Goal: Transaction & Acquisition: Purchase product/service

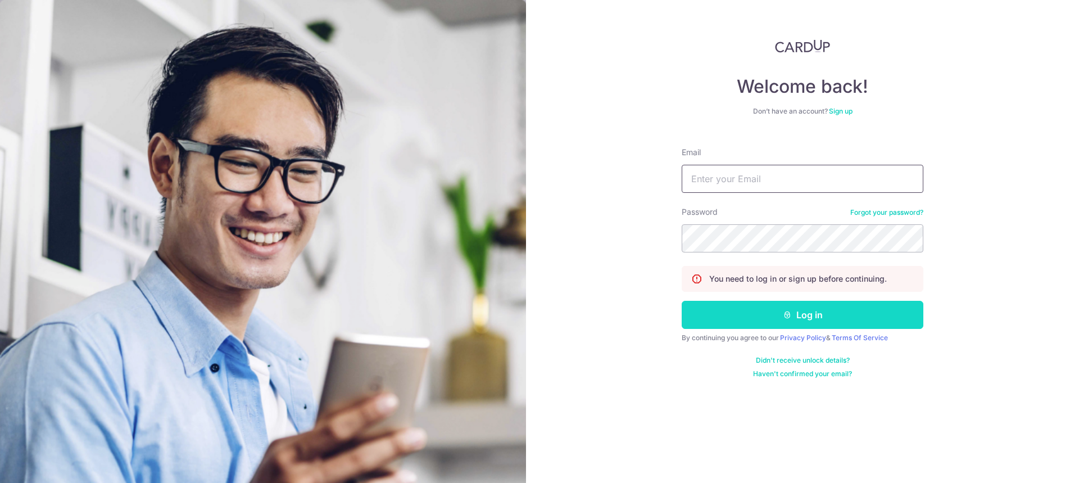
type input "vinayatcardup+smoketest@gmail.com"
click at [750, 317] on button "Log in" at bounding box center [803, 315] width 242 height 28
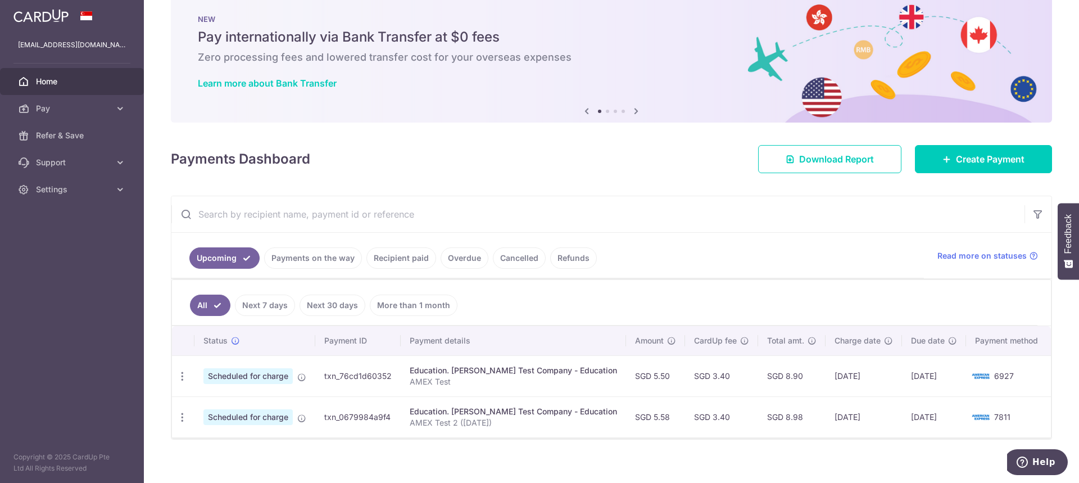
scroll to position [31, 0]
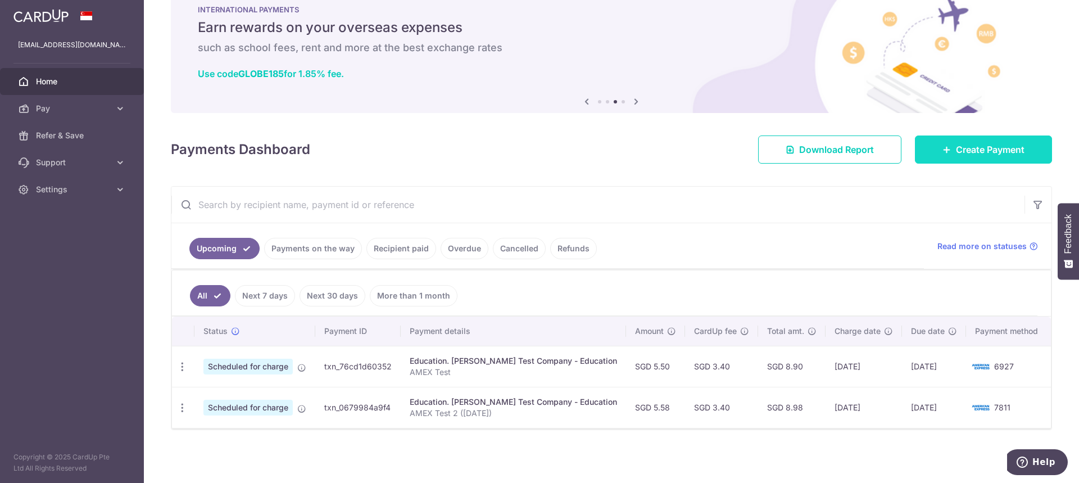
click at [956, 149] on span "Create Payment" at bounding box center [990, 149] width 69 height 13
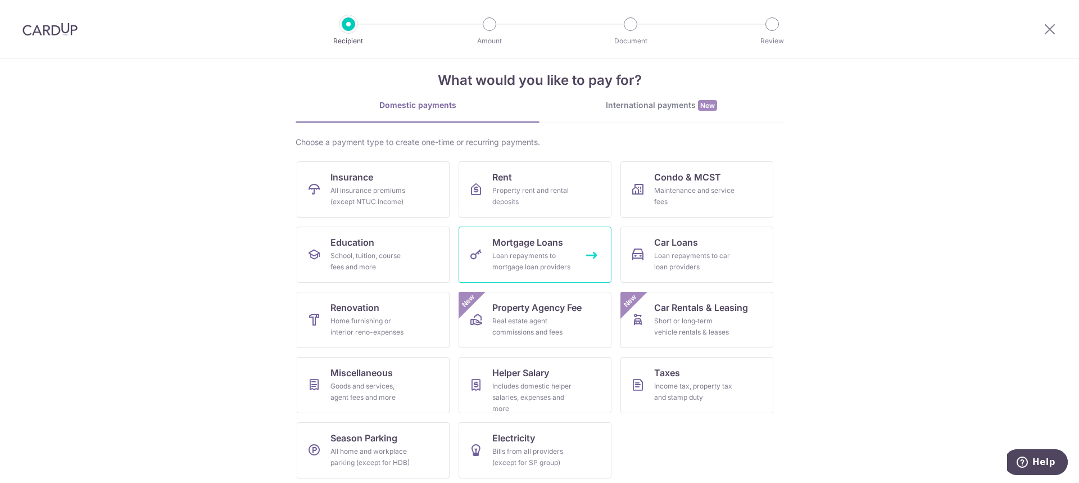
scroll to position [20, 0]
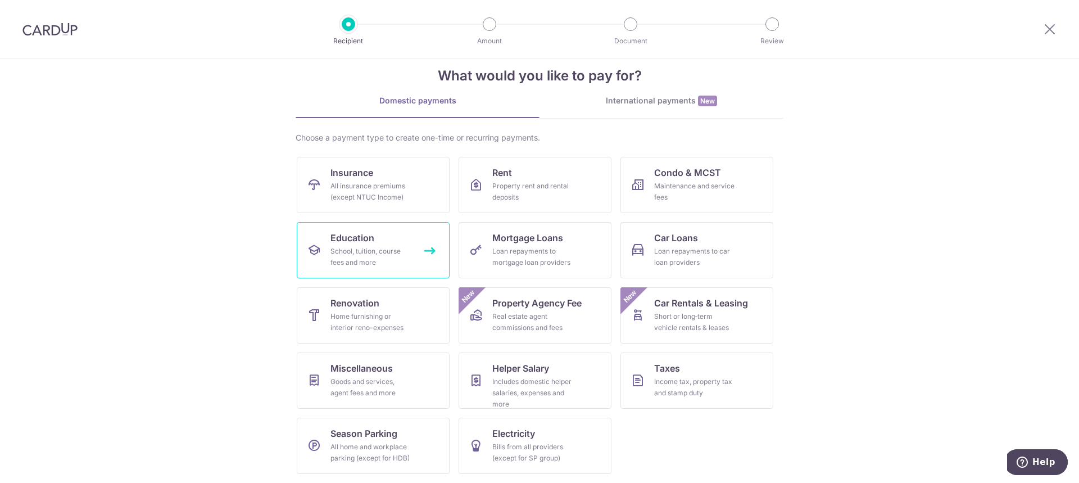
click at [409, 237] on link "Education School, tuition, course fees and more" at bounding box center [373, 250] width 153 height 56
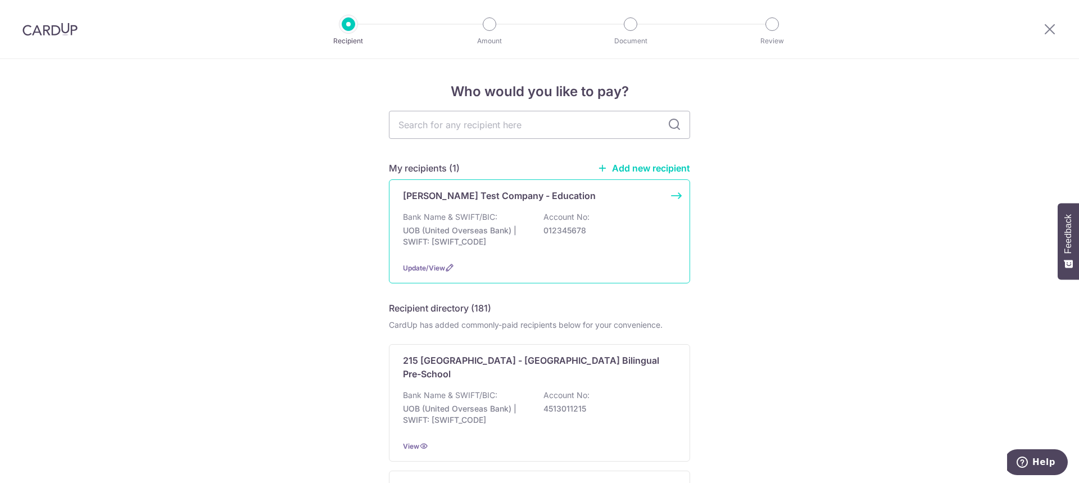
click at [535, 252] on div "Bank Name & SWIFT/BIC: UOB (United Overseas Bank) | SWIFT: UOVBSGSGXXX Account …" at bounding box center [539, 232] width 273 height 42
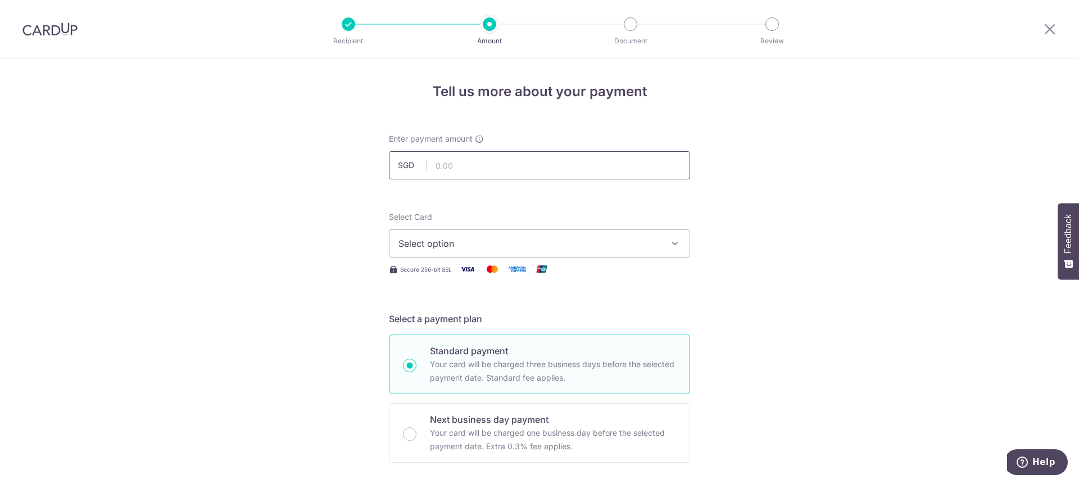
click at [463, 160] on input "text" at bounding box center [539, 165] width 301 height 28
type input "5.50"
drag, startPoint x: 1053, startPoint y: 32, endPoint x: 591, endPoint y: 29, distance: 461.5
click at [1053, 32] on icon at bounding box center [1049, 29] width 13 height 14
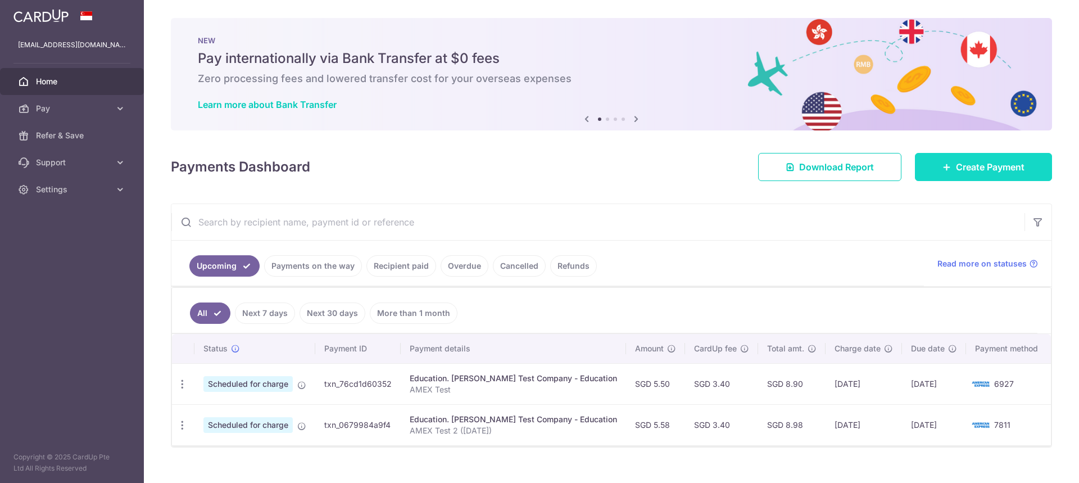
click at [1005, 164] on span "Create Payment" at bounding box center [990, 166] width 69 height 13
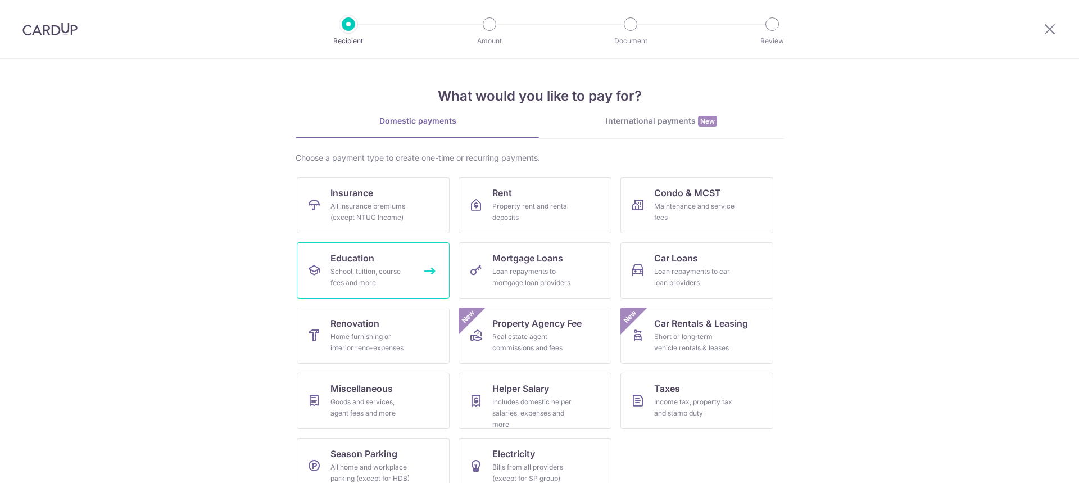
click at [361, 274] on div "School, tuition, course fees and more" at bounding box center [370, 277] width 81 height 22
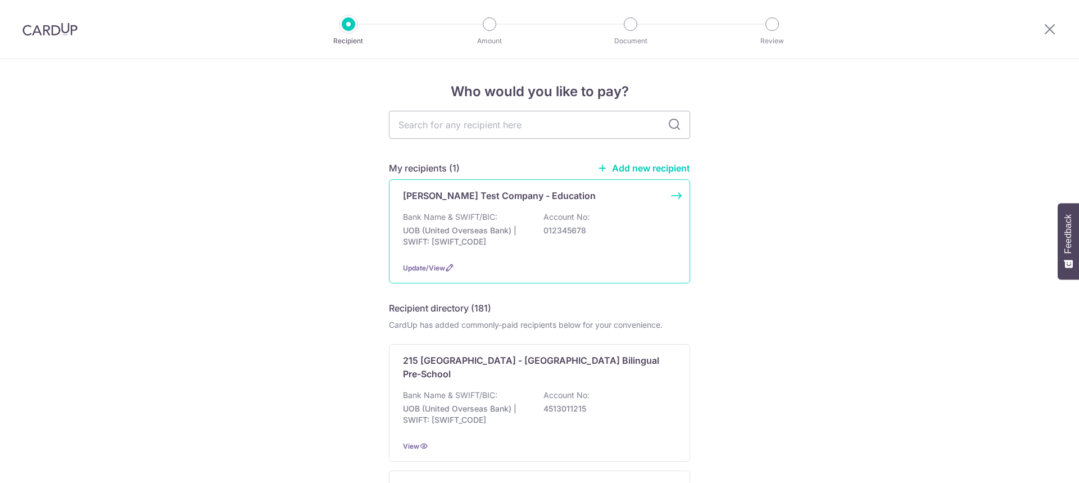
click at [500, 231] on p "UOB (United Overseas Bank) | SWIFT: [SWIFT_CODE]" at bounding box center [466, 236] width 126 height 22
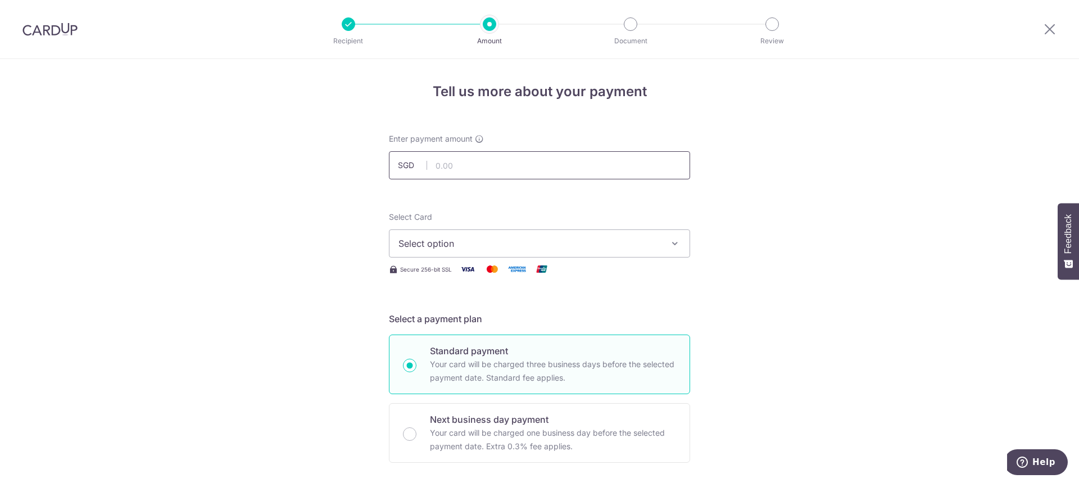
click at [479, 163] on input "text" at bounding box center [539, 165] width 301 height 28
type input "5.80"
click at [414, 246] on span "Select option" at bounding box center [529, 243] width 262 height 13
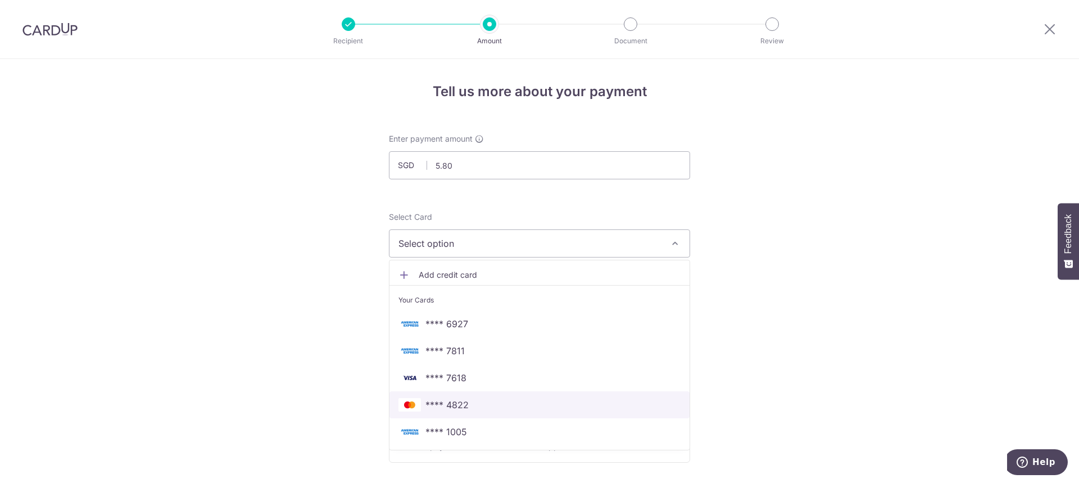
scroll to position [56, 0]
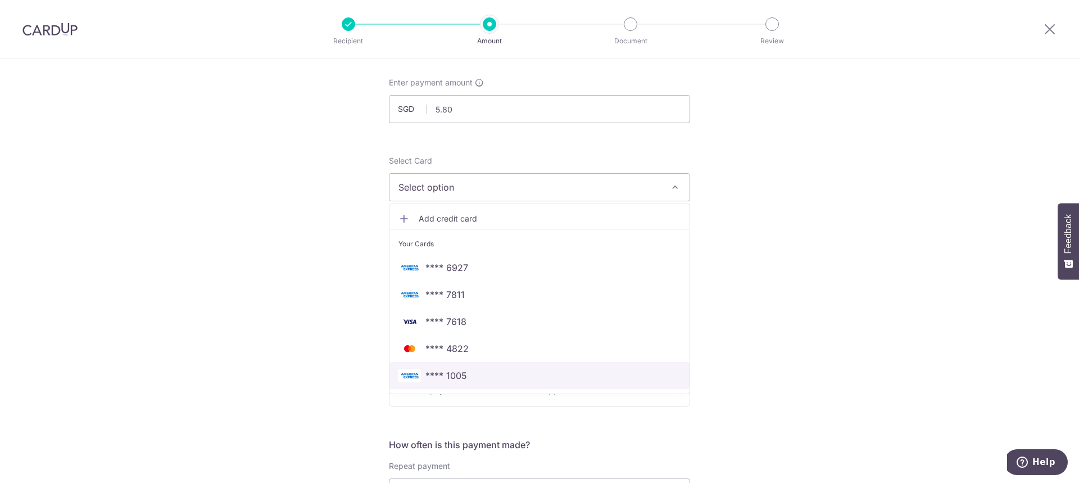
click at [436, 370] on span "**** 1005" at bounding box center [446, 375] width 42 height 13
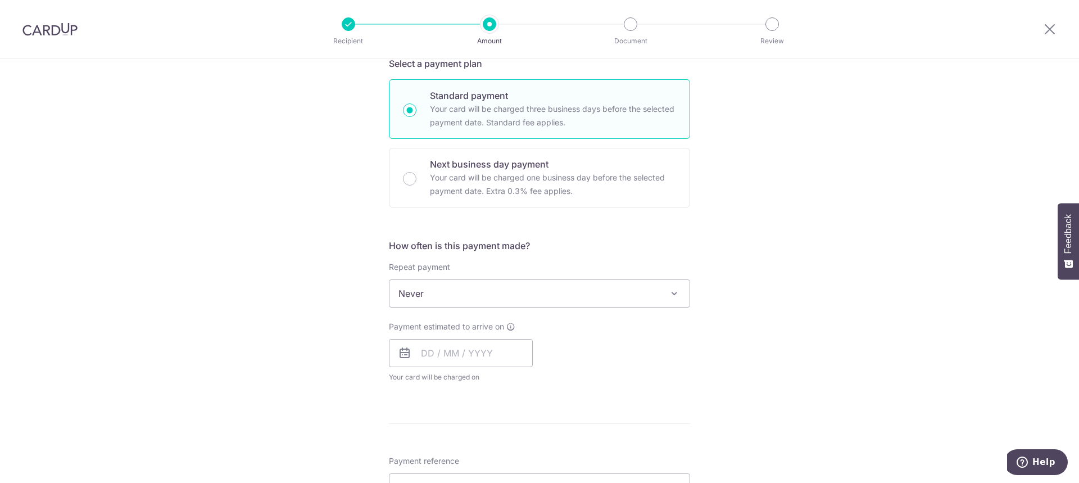
scroll to position [281, 0]
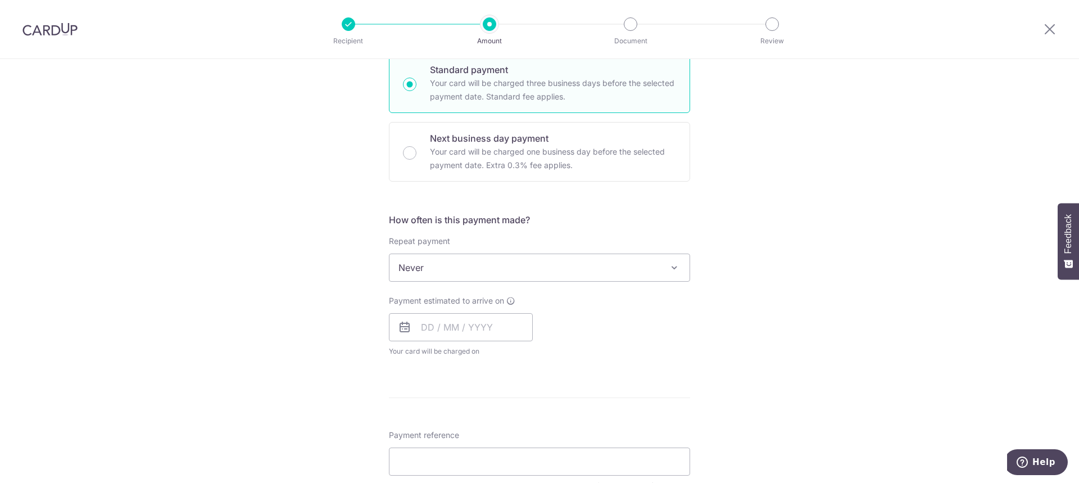
click at [461, 269] on span "Never" at bounding box center [540, 267] width 300 height 27
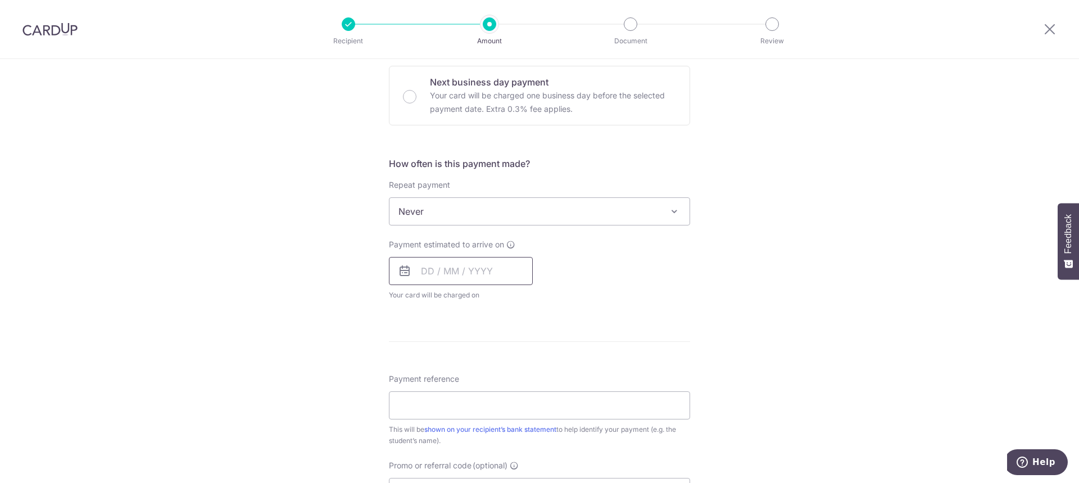
click at [426, 266] on input "text" at bounding box center [461, 271] width 144 height 28
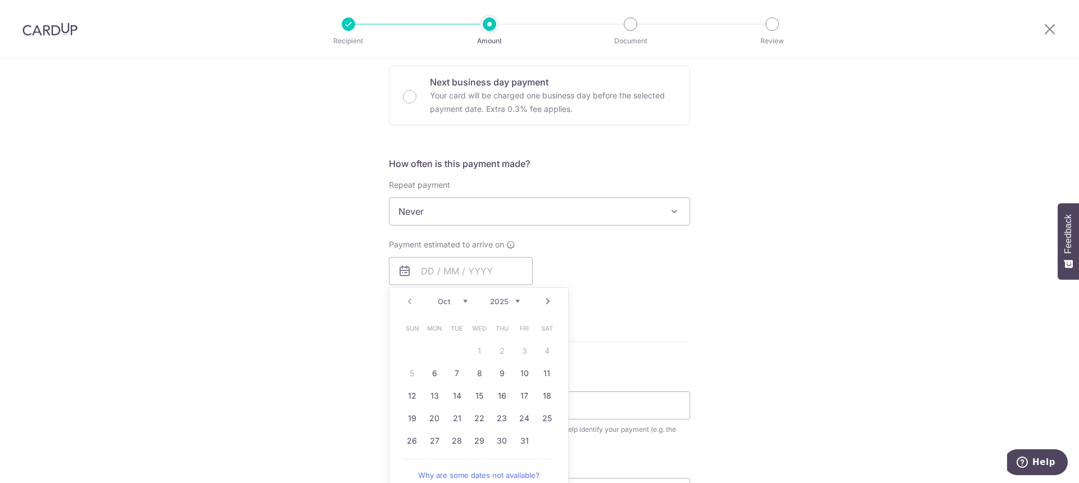
click at [672, 267] on div "Payment estimated to arrive on Prev Next Oct Nov Dec 2025 2026 2027 2028 2029 2…" at bounding box center [539, 270] width 315 height 62
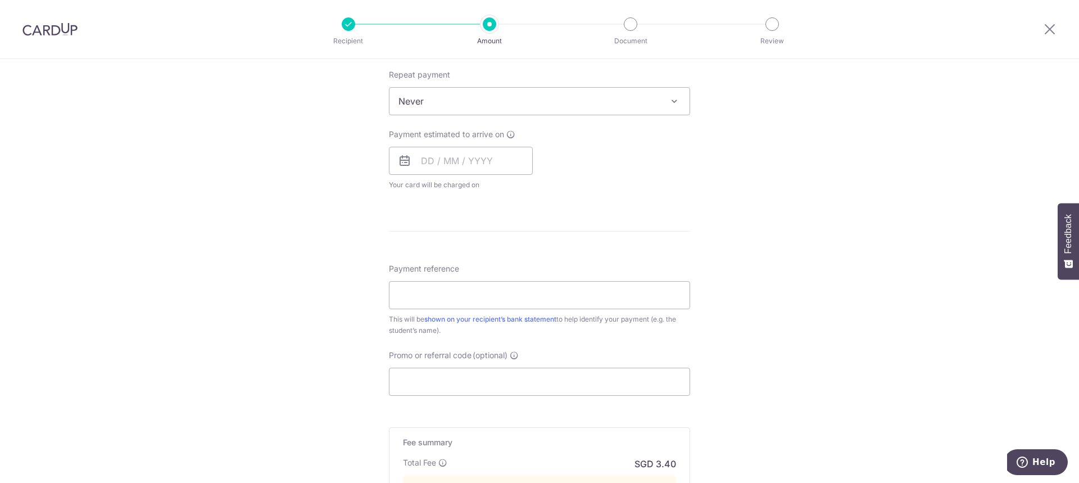
scroll to position [393, 0]
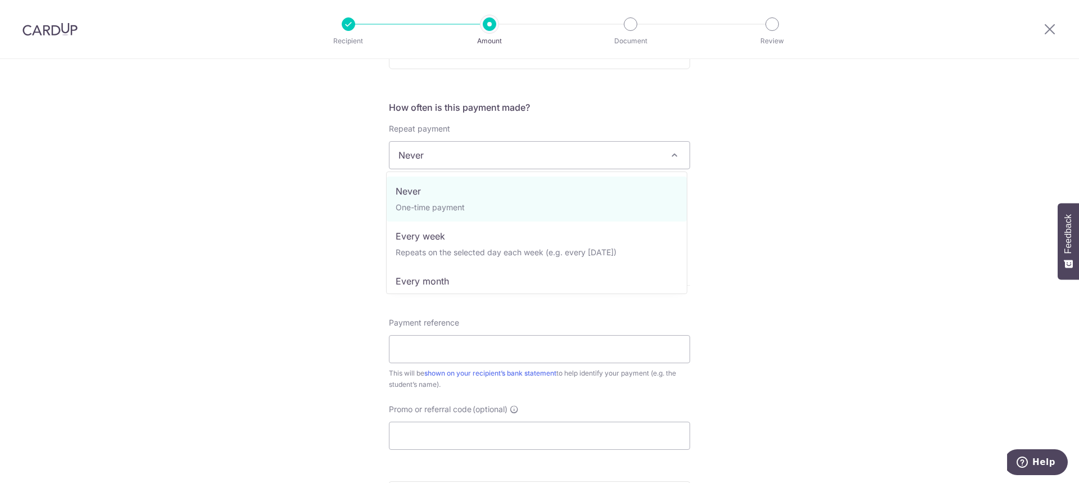
click at [418, 148] on span "Never" at bounding box center [540, 155] width 300 height 27
click at [803, 166] on div "Tell us more about your payment Enter payment amount SGD 5.80 5.80 Select Card …" at bounding box center [539, 197] width 1079 height 1063
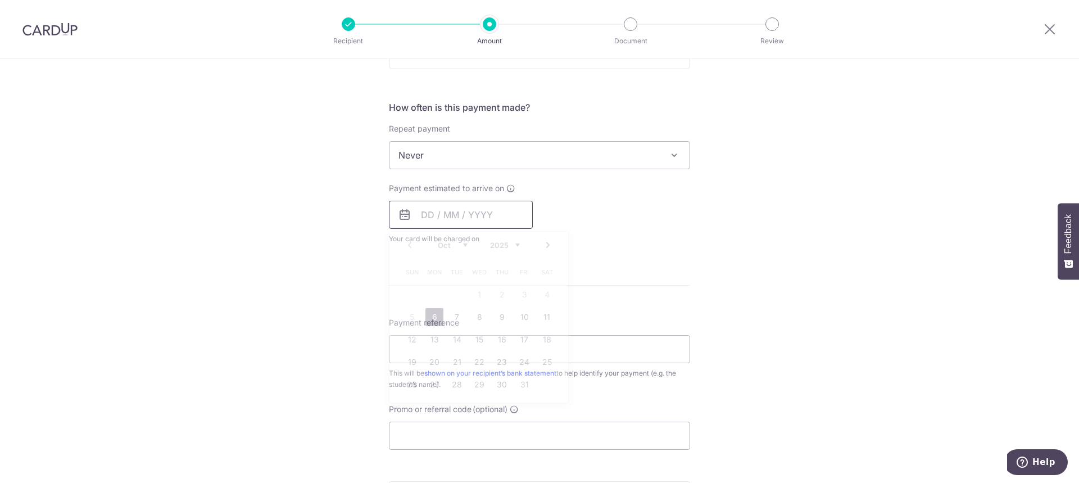
click at [423, 212] on input "text" at bounding box center [461, 215] width 144 height 28
click at [435, 320] on link "6" at bounding box center [434, 317] width 18 height 18
type input "[DATE]"
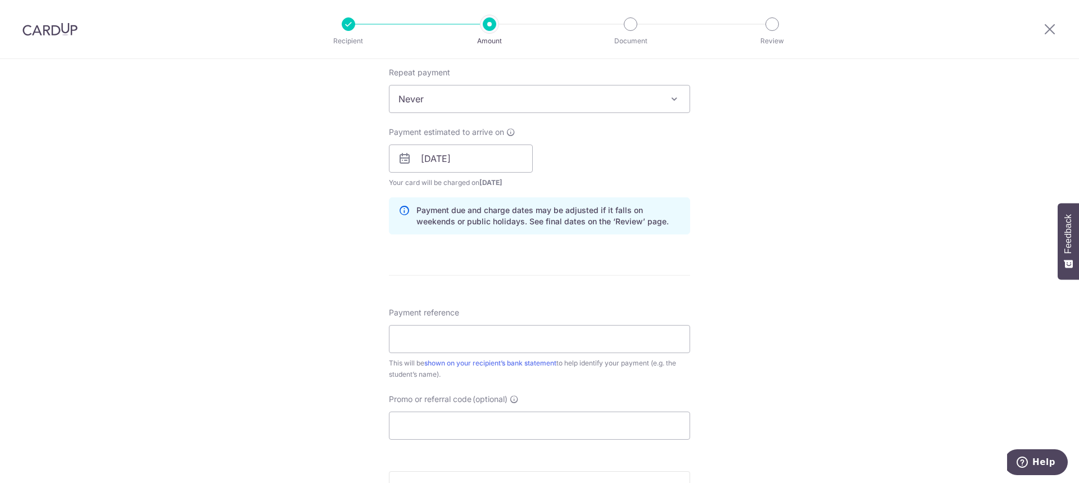
scroll to position [506, 0]
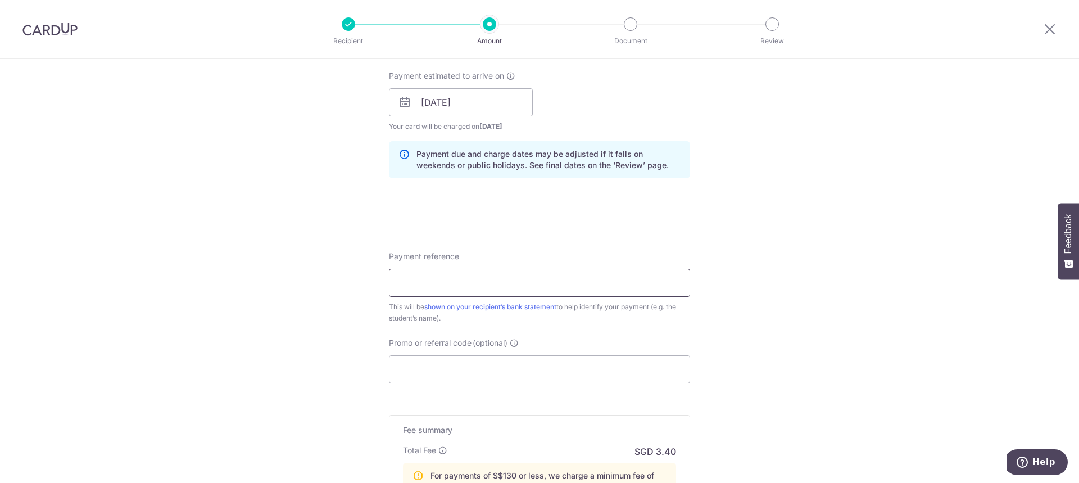
click at [474, 276] on input "Payment reference" at bounding box center [539, 283] width 301 height 28
type input "AMEX Test [DATE]"
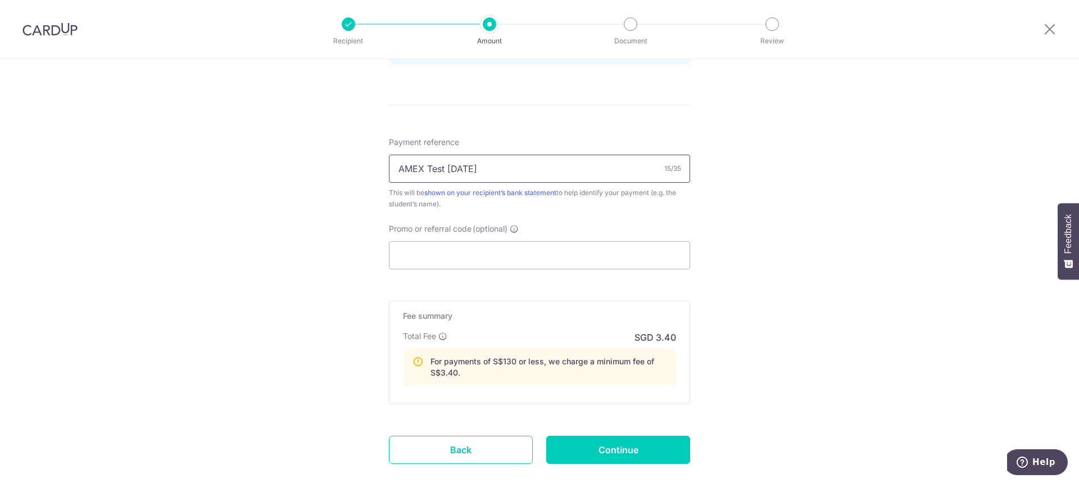
scroll to position [685, 0]
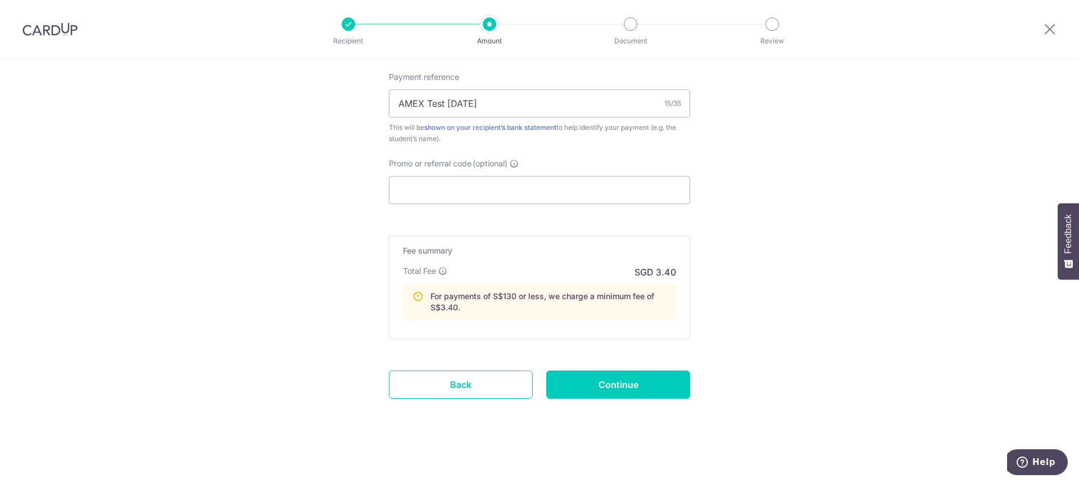
click at [597, 387] on input "Continue" at bounding box center [618, 384] width 144 height 28
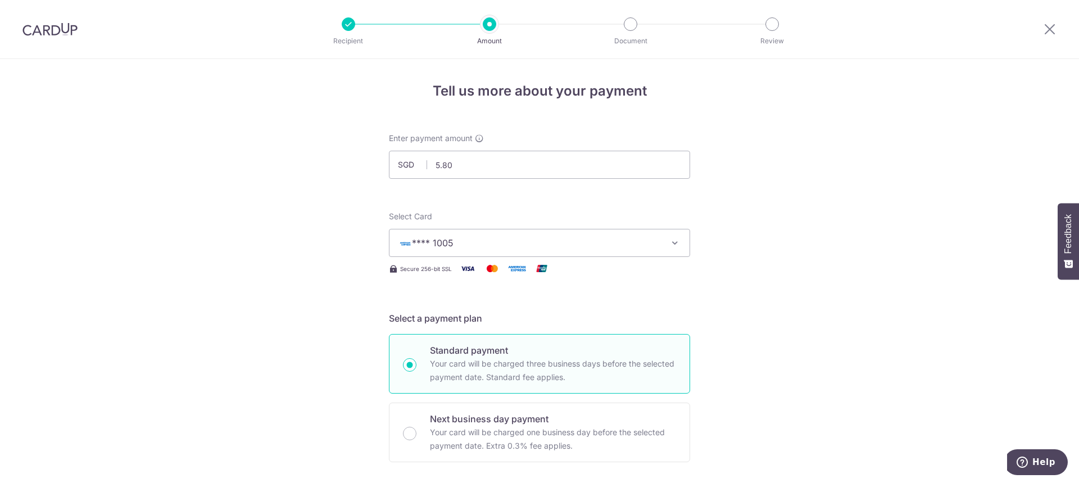
scroll to position [0, 0]
type input "Continue"
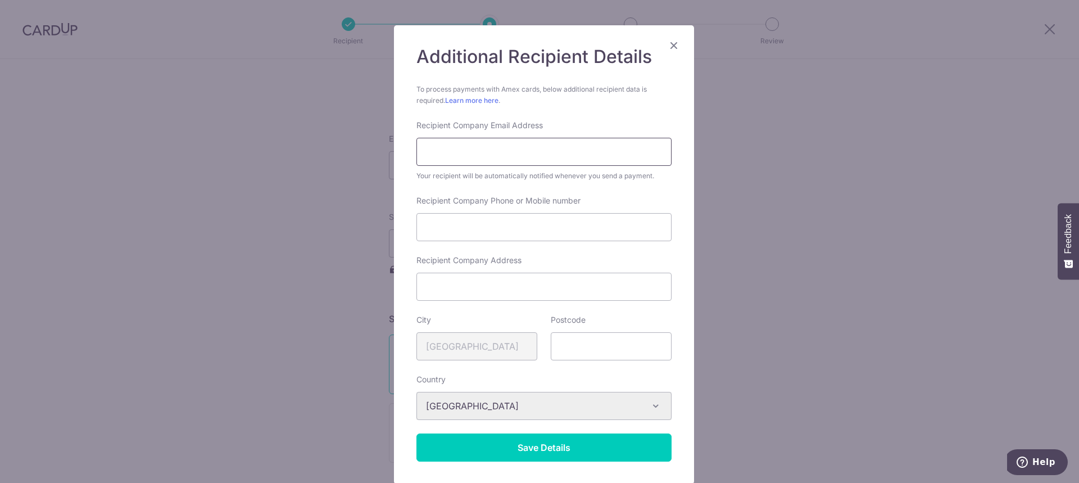
scroll to position [112, 0]
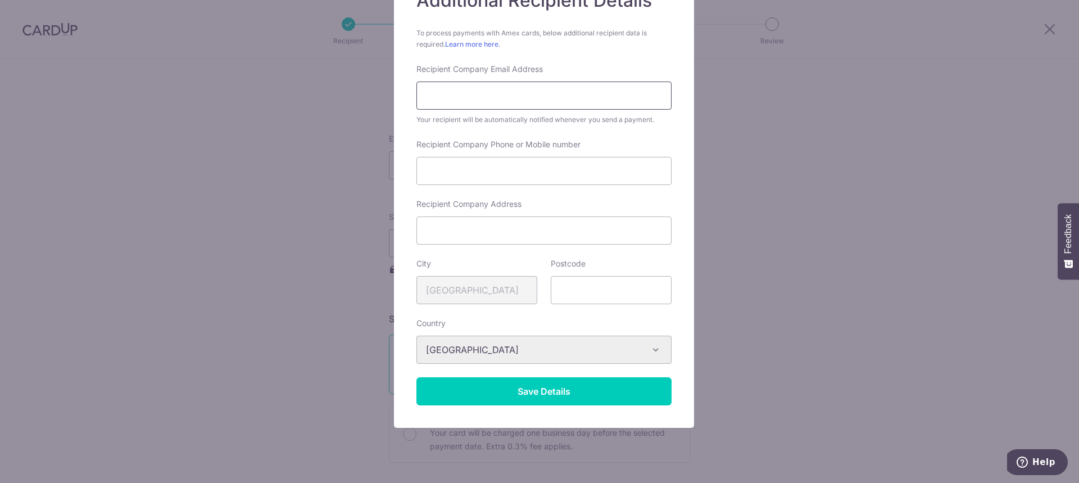
click at [509, 90] on input "text" at bounding box center [543, 95] width 255 height 28
click at [460, 89] on input "text" at bounding box center [543, 95] width 255 height 28
type input "finops@cardup.co"
click at [469, 173] on input "+" at bounding box center [543, 171] width 255 height 28
type input "+6531292267"
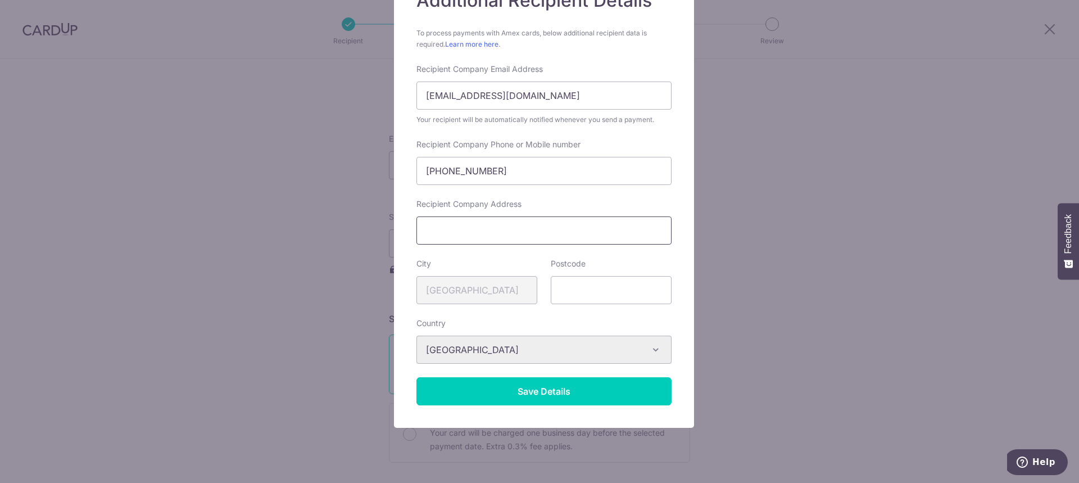
click at [545, 238] on input "text" at bounding box center [543, 230] width 255 height 28
paste input "112 Robinson Road #08-00 Singapore 068902"
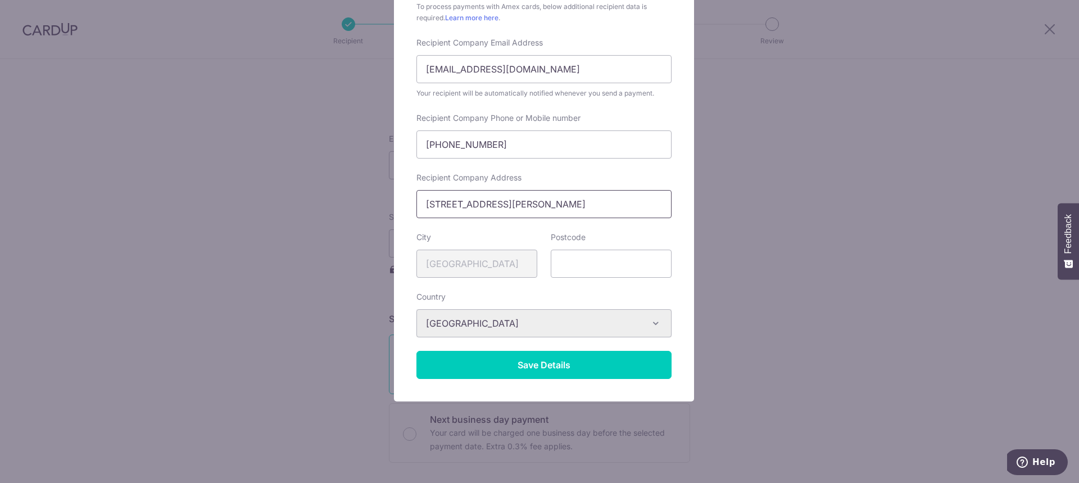
click at [531, 203] on input "112 Robinson Road #08-00 Singapore 068902" at bounding box center [543, 204] width 255 height 28
paste input "08 Robinson Rd, #06-01, Singapore 068900"
type input "108 Robinson Rd, #06-01, Singapore 068900"
click at [608, 262] on input "text" at bounding box center [611, 264] width 121 height 28
drag, startPoint x: 581, startPoint y: 203, endPoint x: 627, endPoint y: 202, distance: 46.1
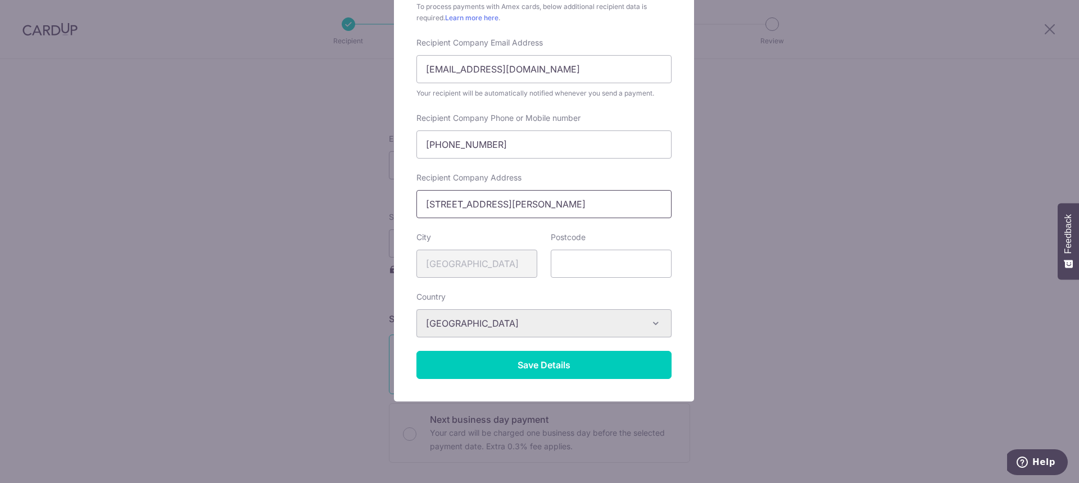
click at [627, 202] on input "108 Robinson Rd, #06-01, Singapore 068900" at bounding box center [543, 204] width 255 height 28
click at [574, 256] on input "text" at bounding box center [611, 264] width 121 height 28
paste input "068900"
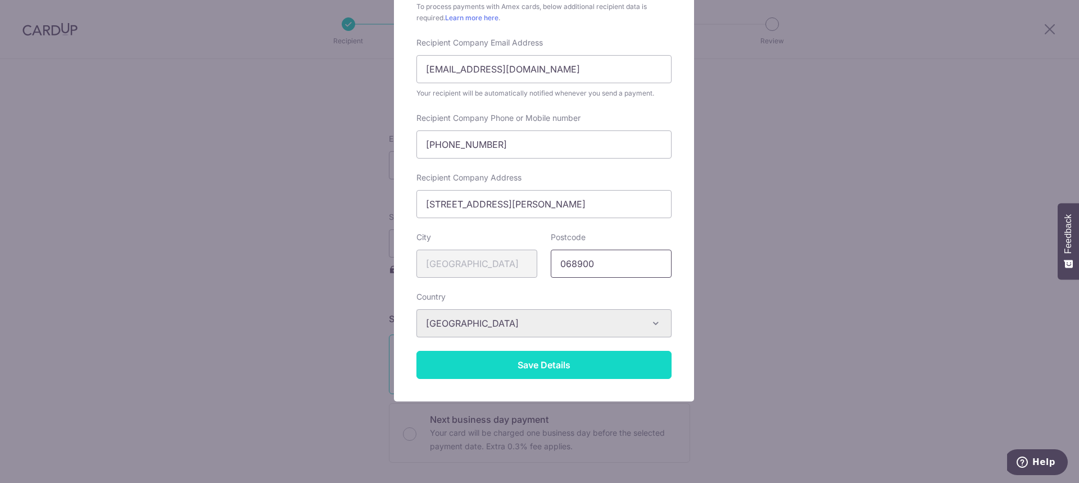
type input "068900"
click at [496, 371] on button "Save Details" at bounding box center [543, 365] width 255 height 28
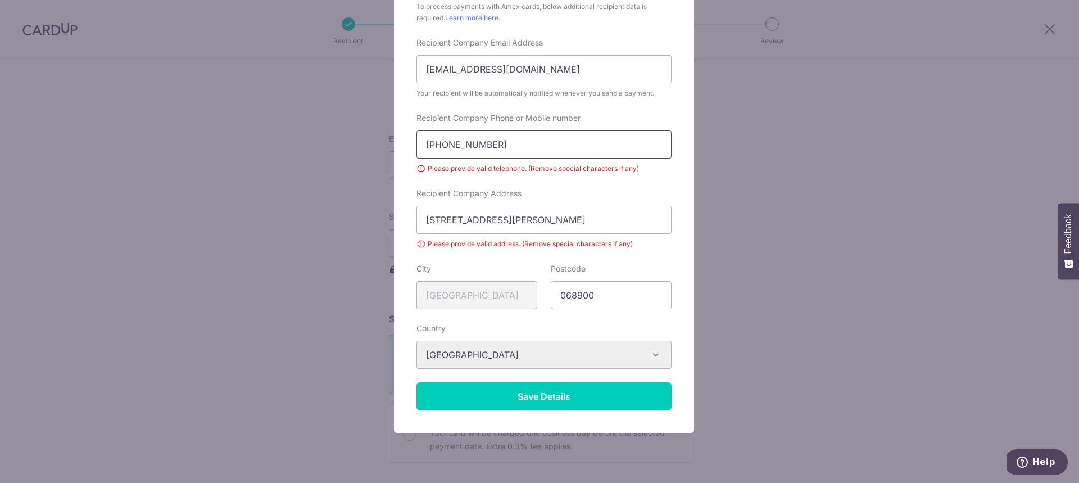
drag, startPoint x: 428, startPoint y: 144, endPoint x: 405, endPoint y: 142, distance: 23.1
click at [405, 142] on div "Additional Recipient Details Additional Recipient Details To process payments w…" at bounding box center [544, 188] width 300 height 490
type input "6531292267"
click at [502, 222] on input "108 Robinson Rd, #06-01, Singapore 068900" at bounding box center [543, 220] width 255 height 28
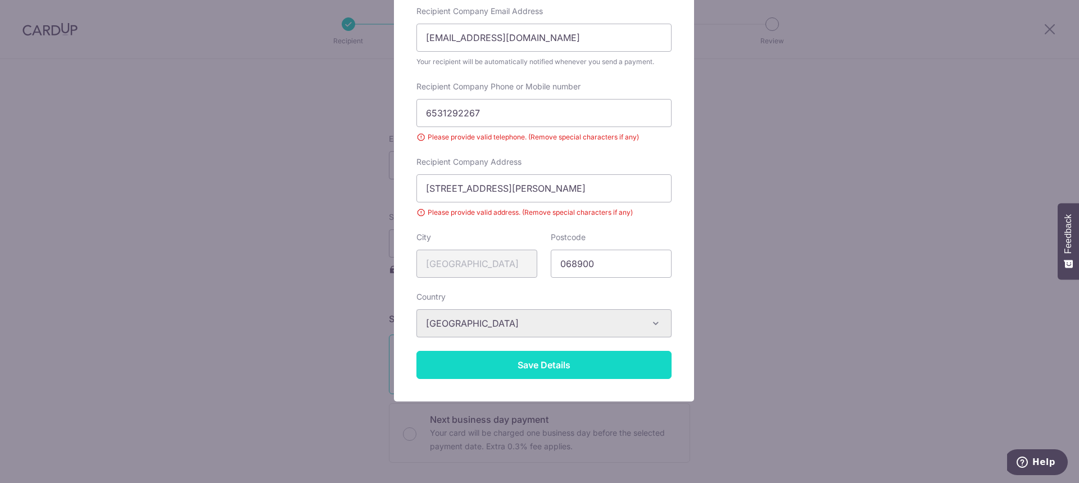
click at [544, 369] on span "Save Details" at bounding box center [544, 364] width 53 height 11
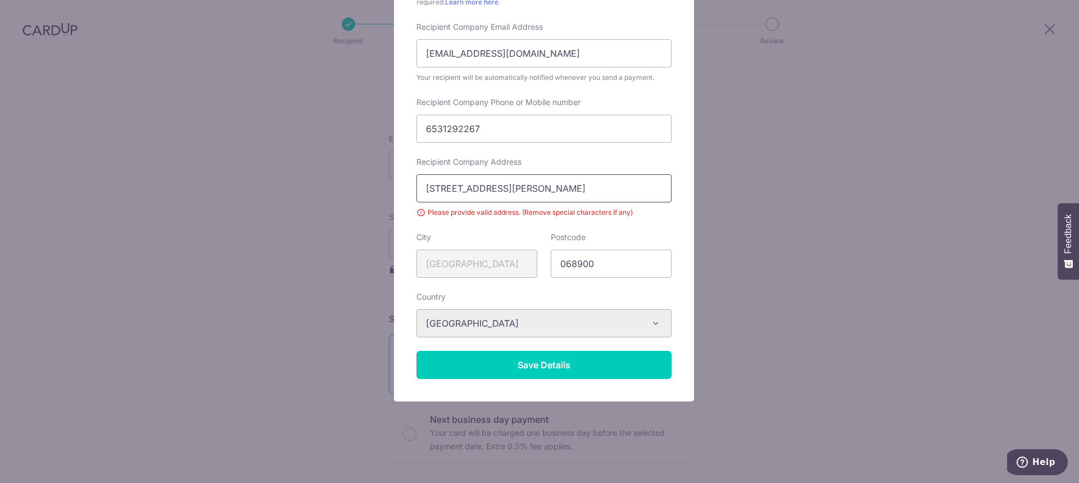
click at [495, 188] on input "108 Robinson Rd, 06-01, Singapore 068900" at bounding box center [543, 188] width 255 height 28
click at [522, 189] on input "108 Robinson Rd 06-01, Singapore 068900" at bounding box center [543, 188] width 255 height 28
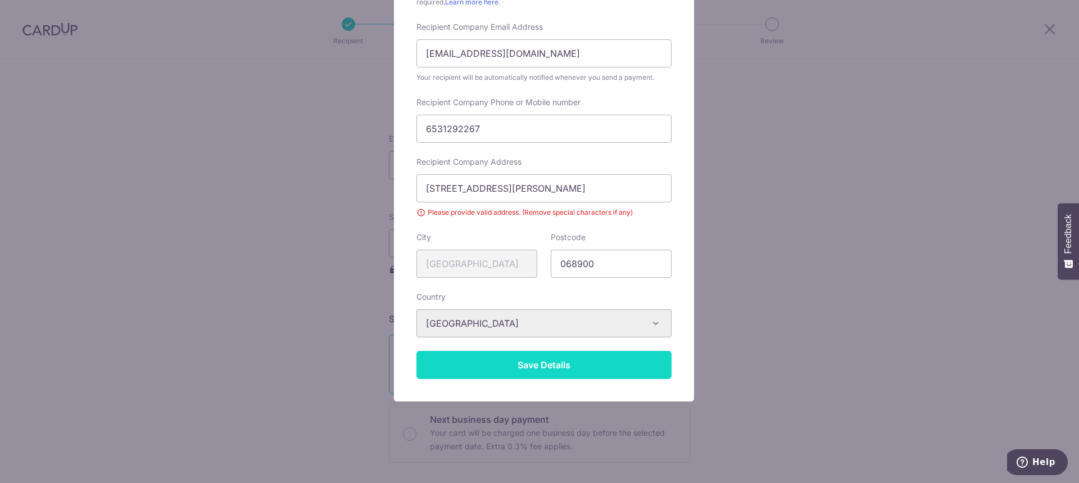
click at [523, 358] on button "Save Details" at bounding box center [543, 365] width 255 height 28
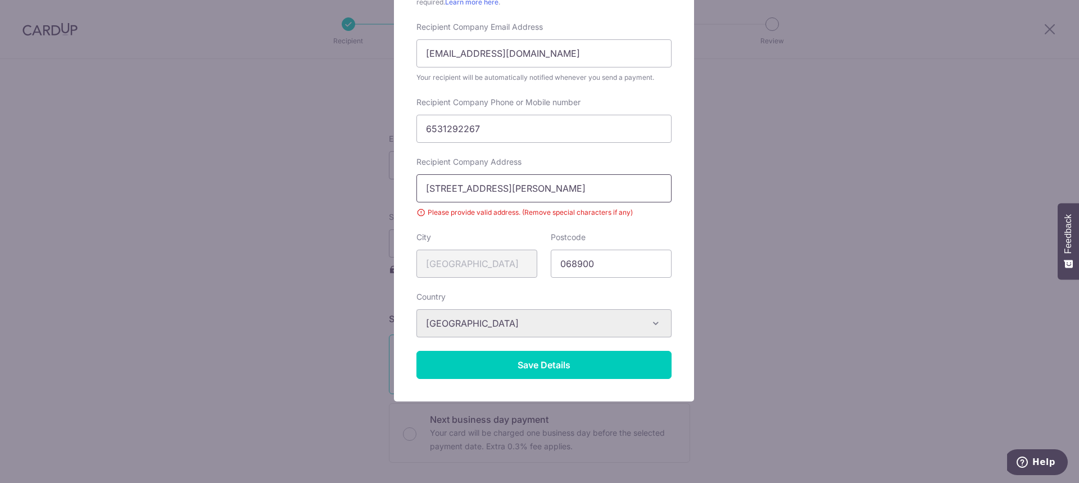
click at [508, 185] on input "108 Robinson Rd 06-01 Singapore 068900" at bounding box center [543, 188] width 255 height 28
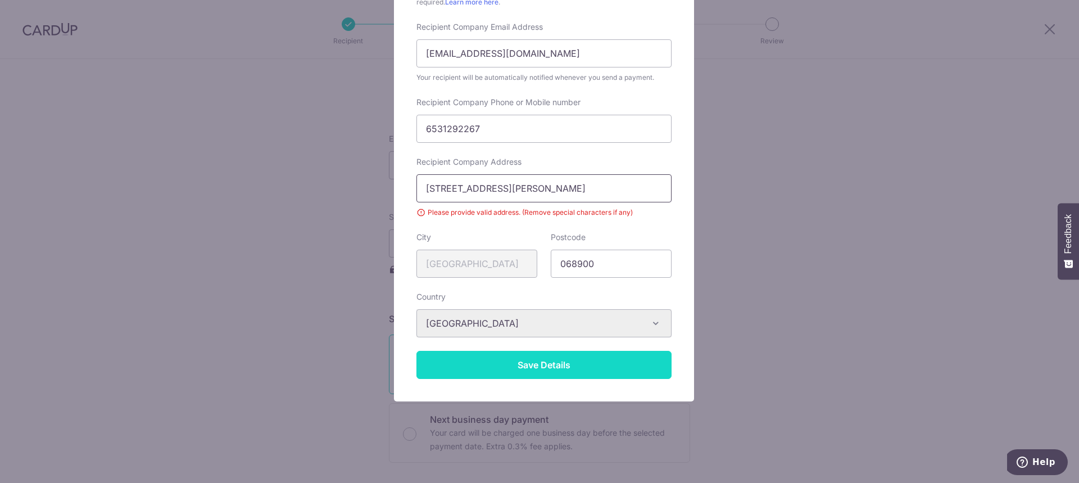
type input "108 Robinson Rd 06 01 Singapore 068900"
click at [546, 366] on span "Save Details" at bounding box center [544, 364] width 53 height 11
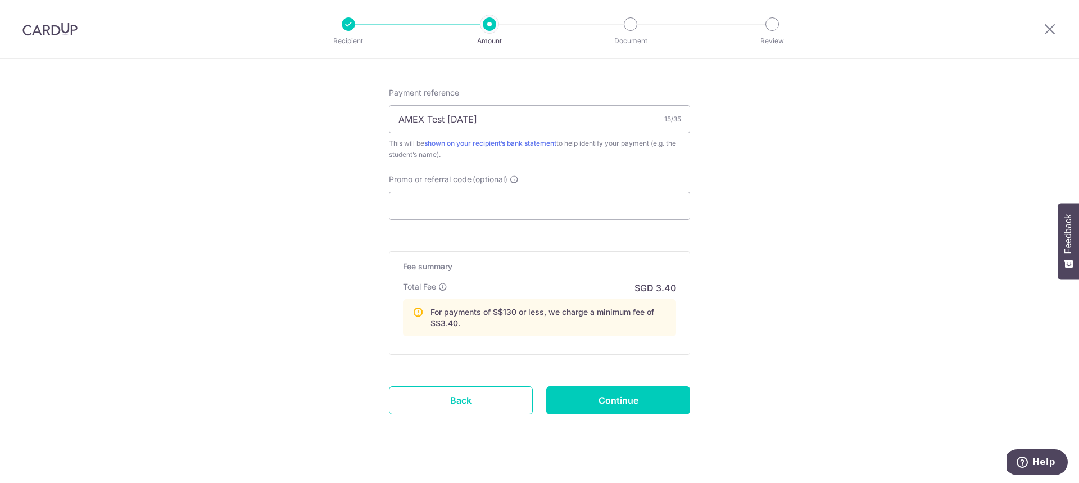
scroll to position [685, 0]
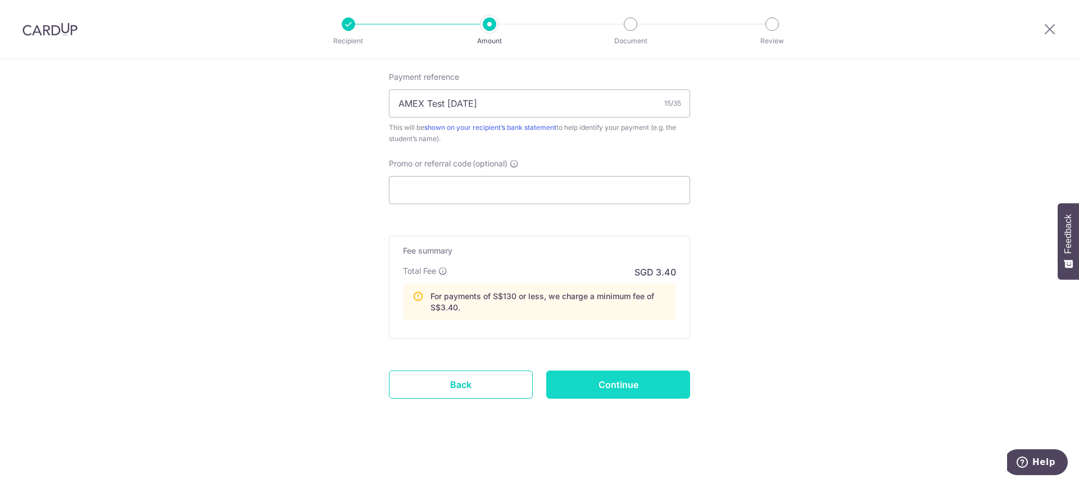
click at [624, 381] on input "Continue" at bounding box center [618, 384] width 144 height 28
type input "Create Schedule"
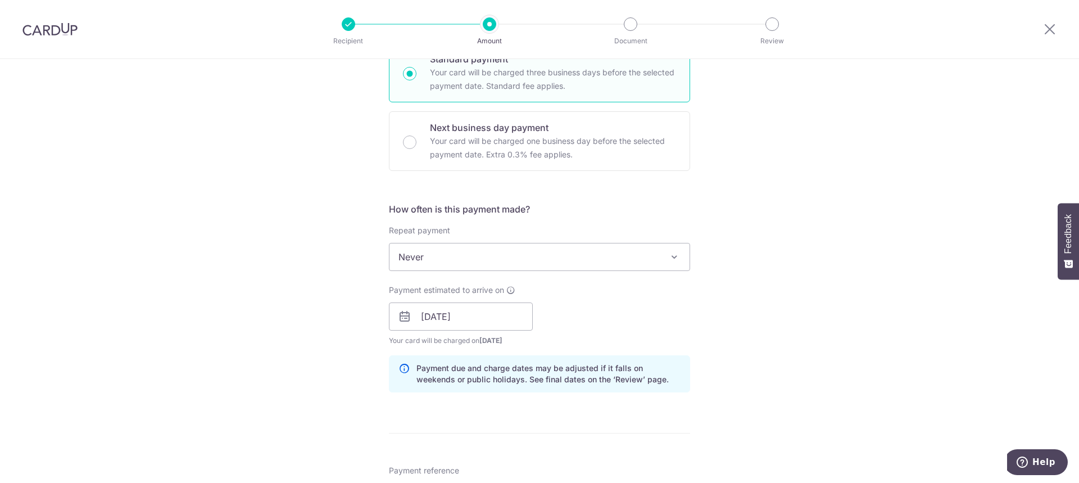
scroll to position [1, 0]
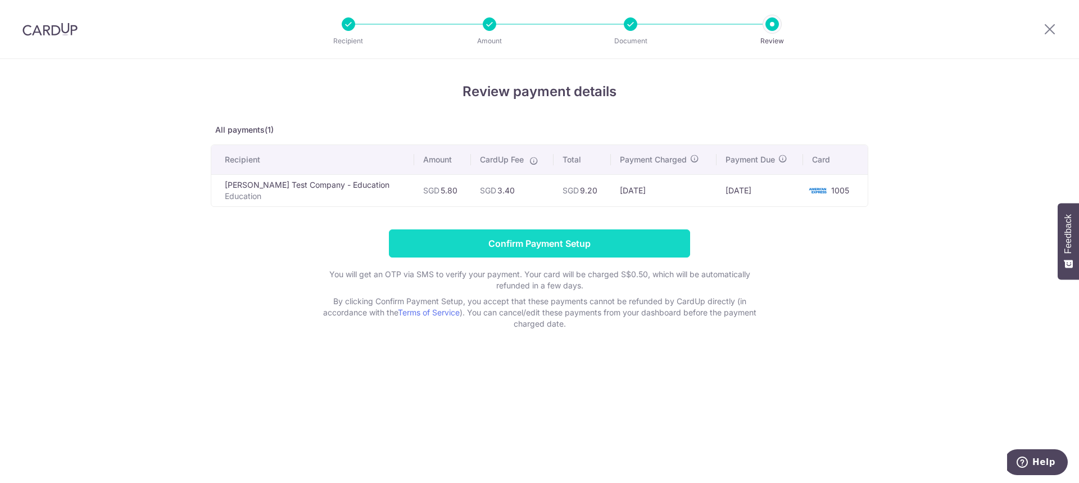
click at [575, 238] on input "Confirm Payment Setup" at bounding box center [539, 243] width 301 height 28
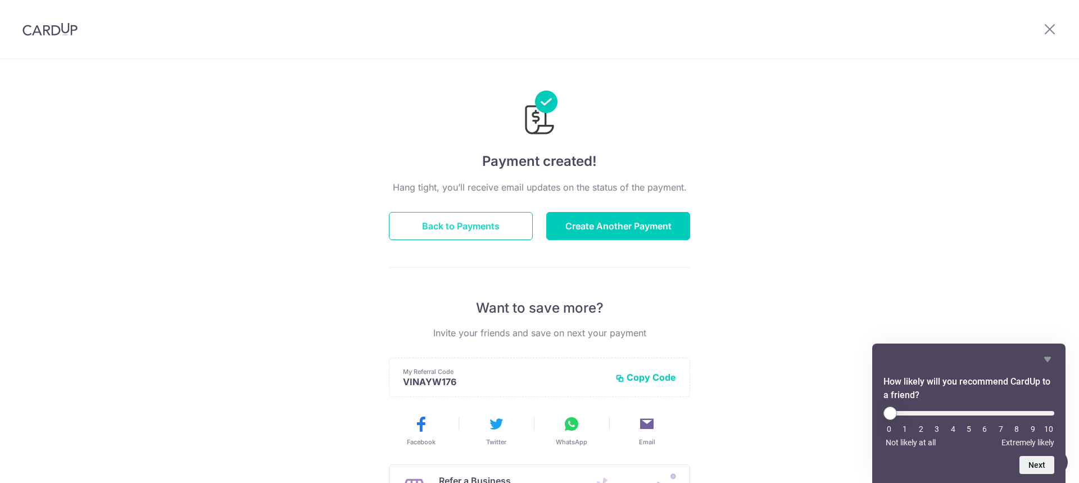
click at [490, 229] on button "Back to Payments" at bounding box center [461, 226] width 144 height 28
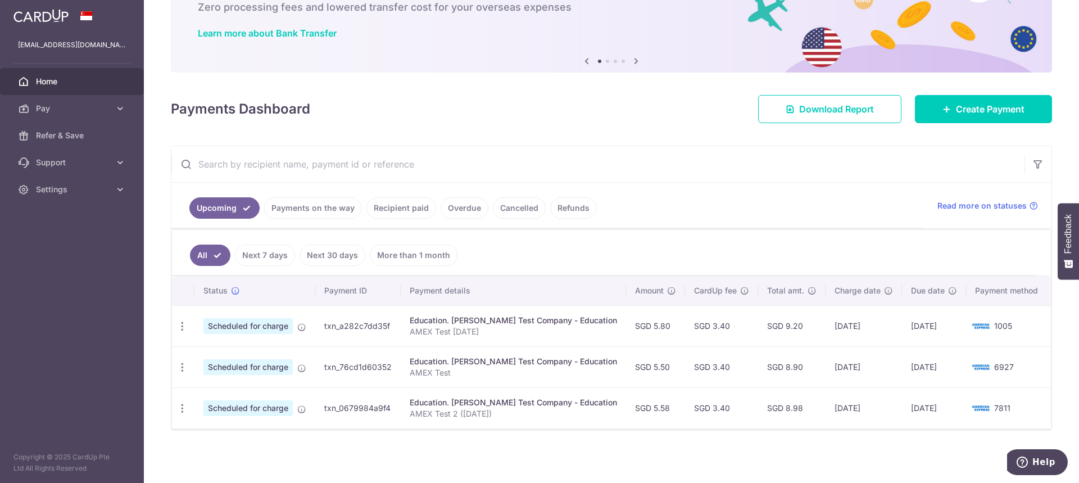
scroll to position [72, 0]
click at [343, 326] on td "txn_a282c7dd35f" at bounding box center [357, 325] width 85 height 41
copy td "txn_a282c7dd35f"
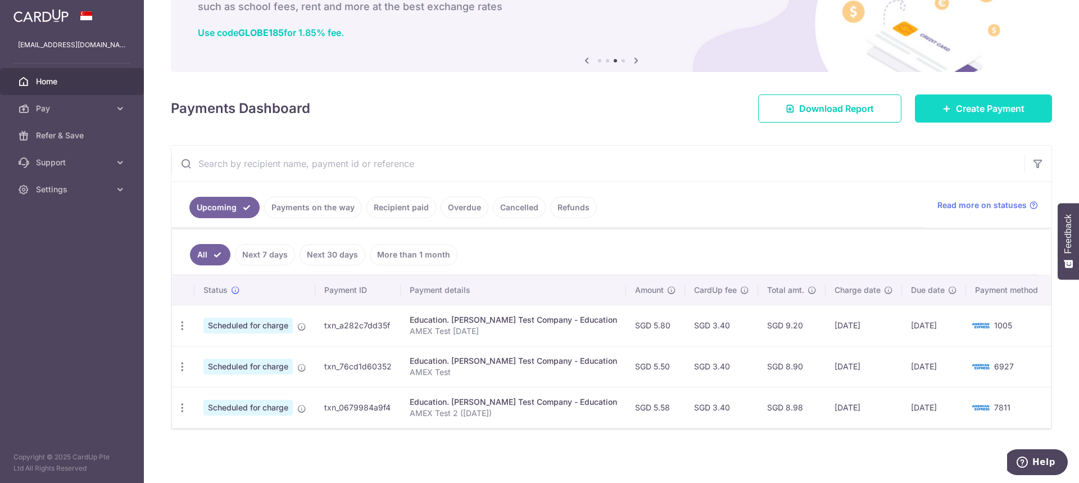
click at [982, 107] on span "Create Payment" at bounding box center [990, 108] width 69 height 13
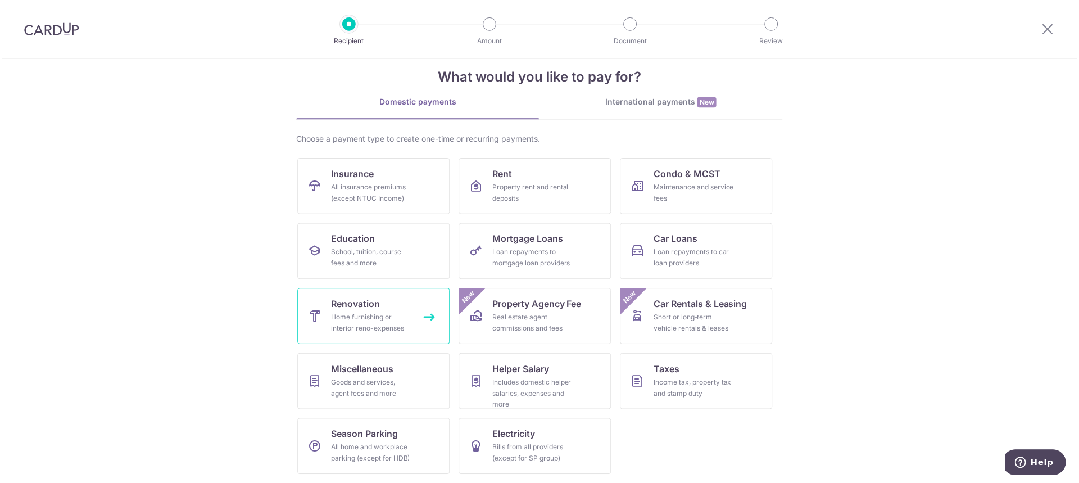
scroll to position [20, 0]
click at [482, 177] on link "Rent Property rent and rental deposits" at bounding box center [535, 185] width 153 height 56
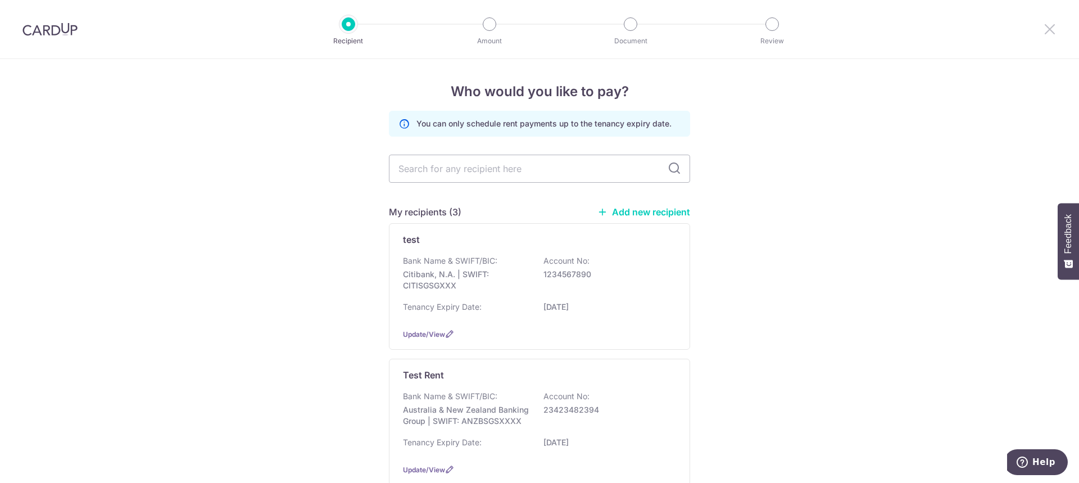
click at [1050, 31] on icon at bounding box center [1049, 29] width 13 height 14
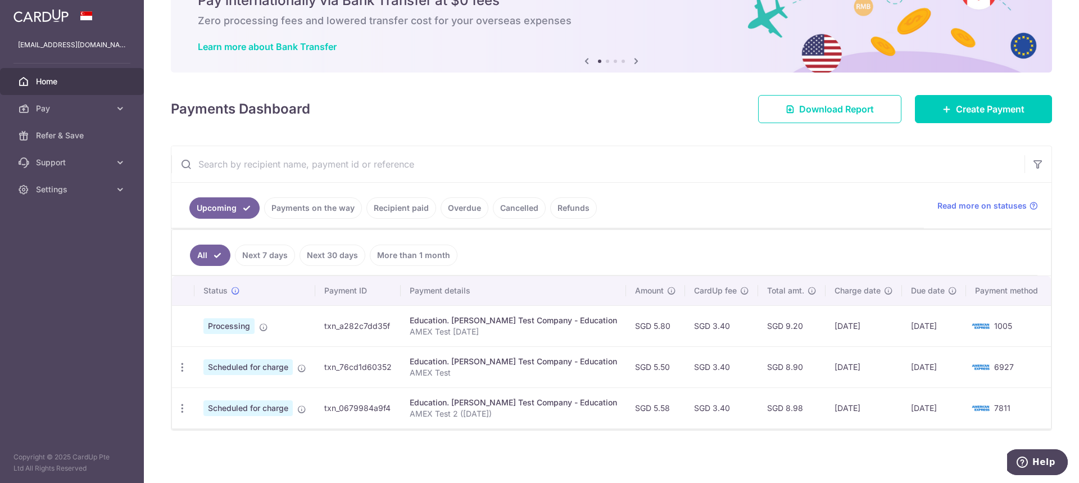
scroll to position [58, 0]
click at [944, 103] on link "Create Payment" at bounding box center [983, 108] width 137 height 28
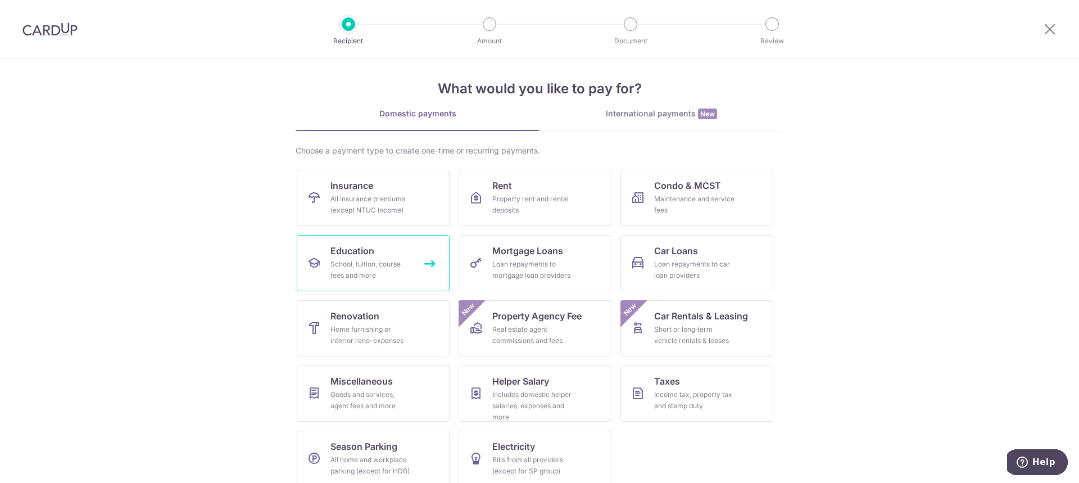
scroll to position [20, 0]
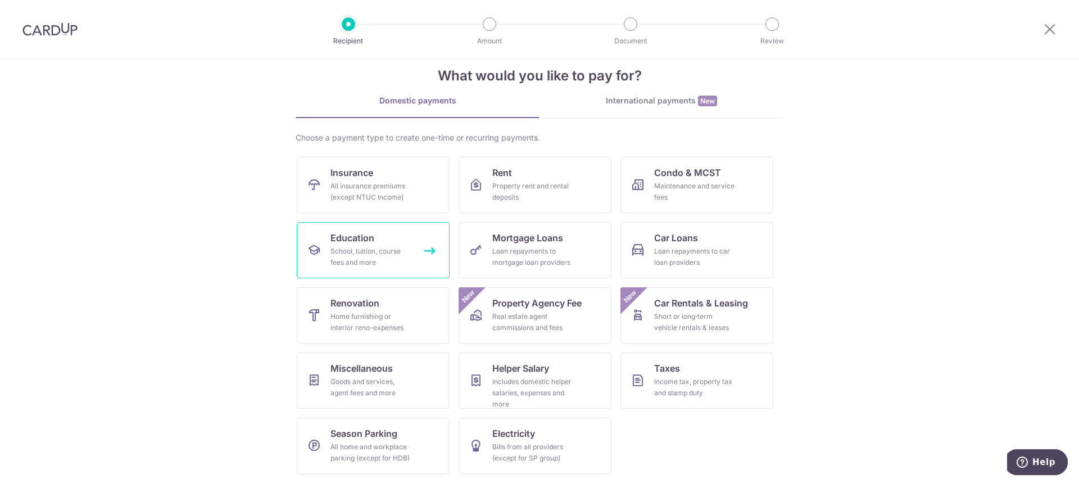
click at [369, 251] on div "School, tuition, course fees and more" at bounding box center [370, 257] width 81 height 22
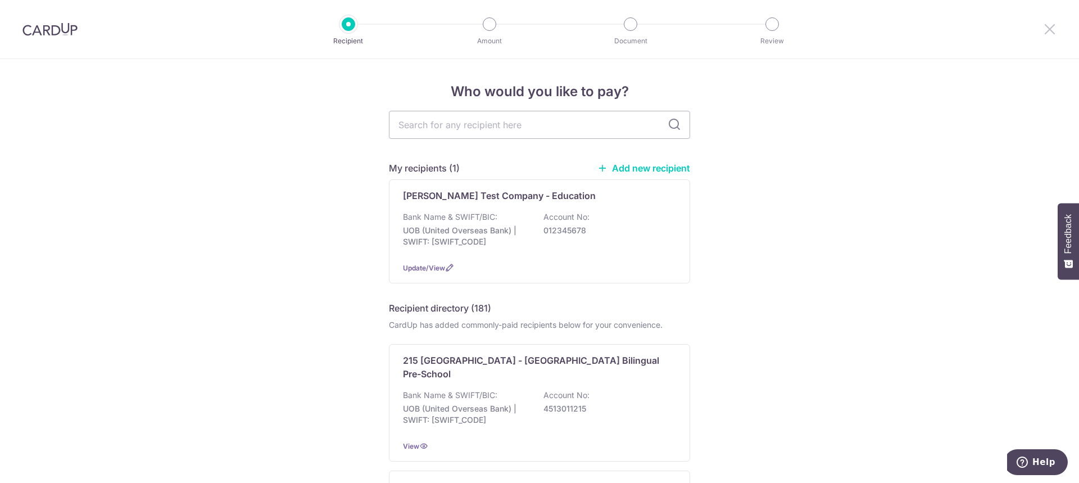
click at [1054, 30] on icon at bounding box center [1049, 29] width 13 height 14
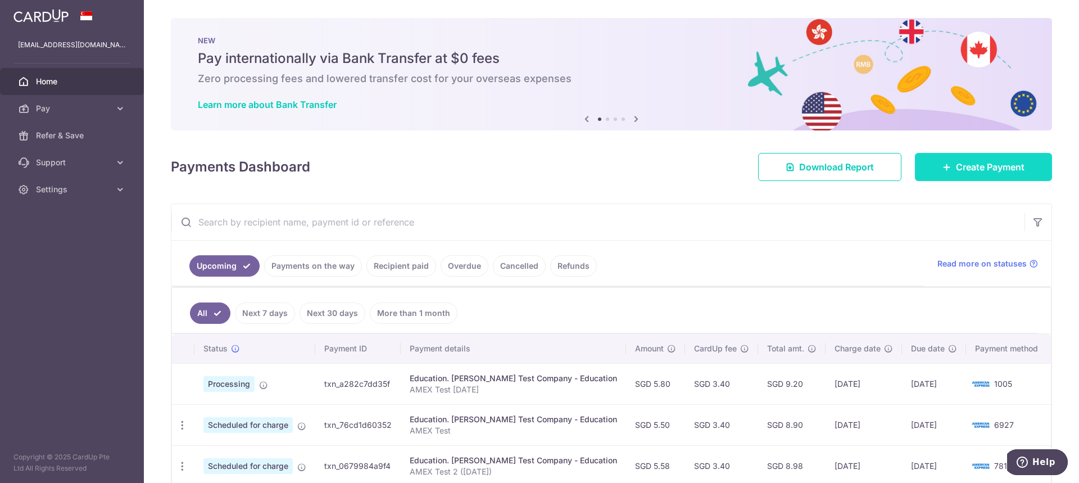
click at [966, 161] on span "Create Payment" at bounding box center [990, 166] width 69 height 13
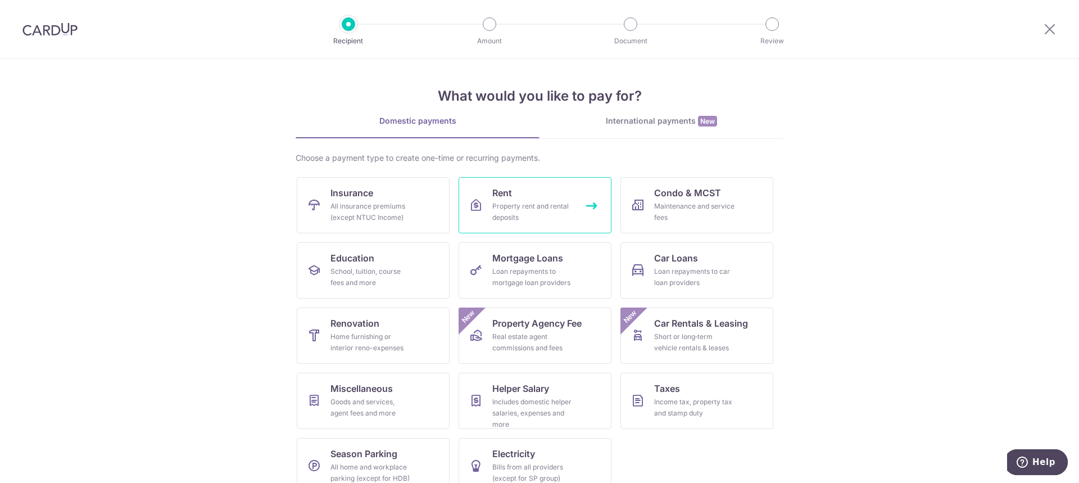
click at [515, 202] on div "Property rent and rental deposits" at bounding box center [532, 212] width 81 height 22
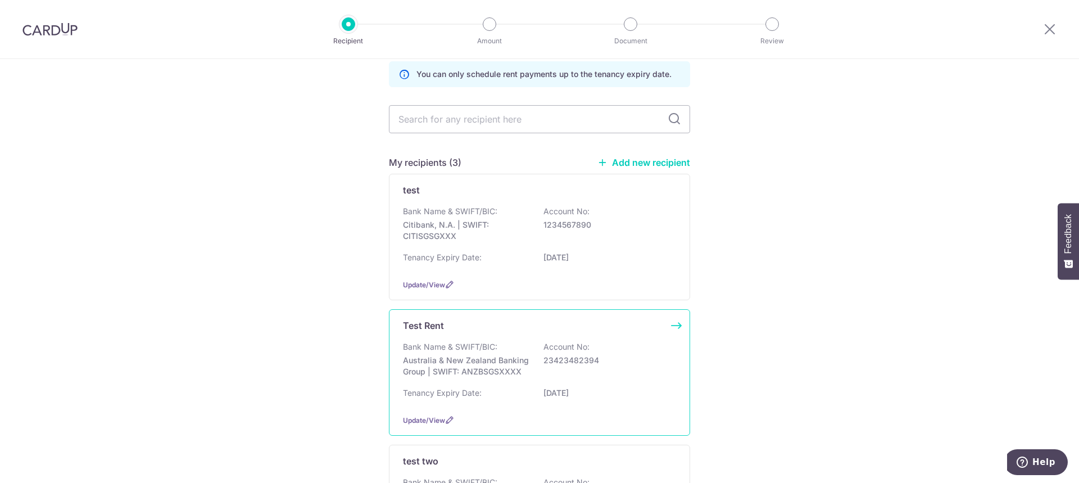
scroll to position [40, 0]
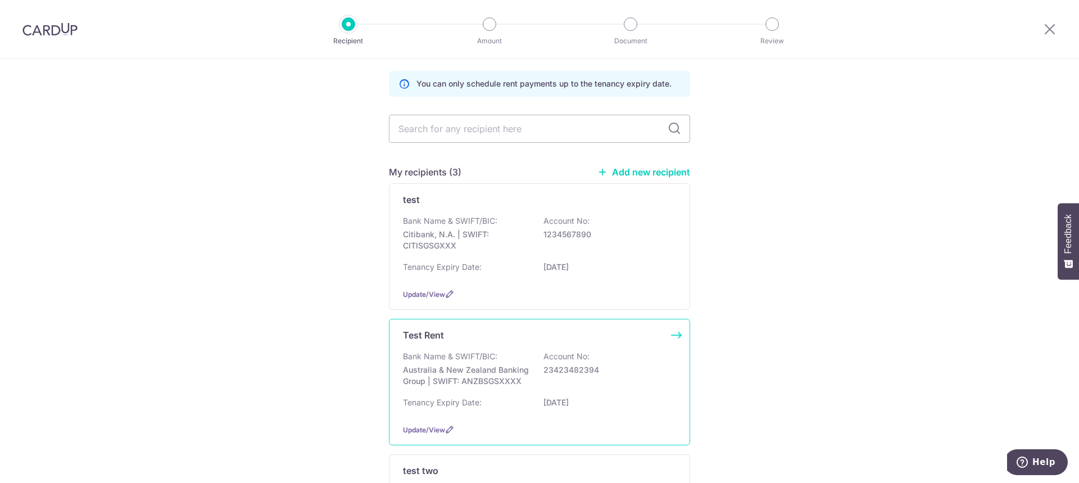
click at [505, 345] on div "Test Rent Bank Name & SWIFT/BIC: Australia & New Zealand Banking Group | SWIFT:…" at bounding box center [539, 382] width 301 height 126
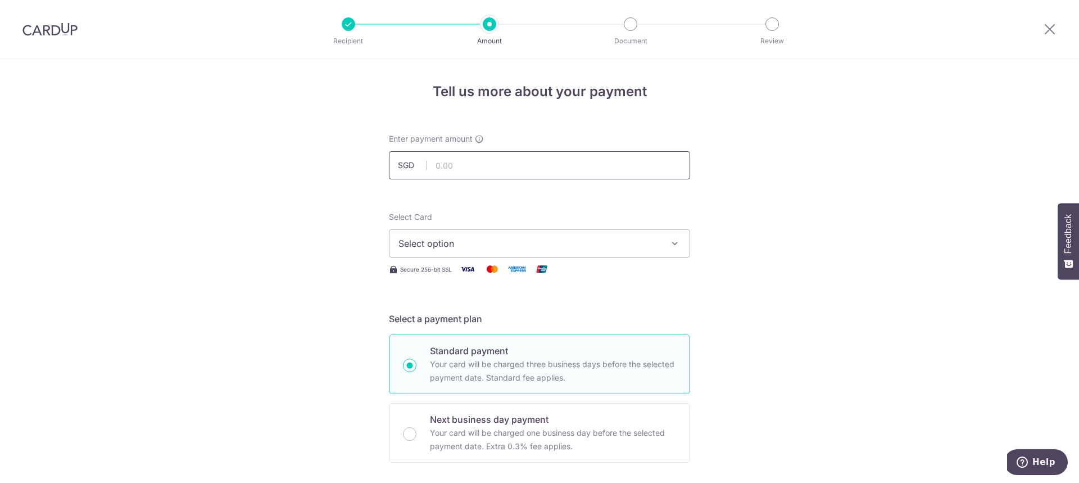
click at [492, 157] on input "text" at bounding box center [539, 165] width 301 height 28
type input "5.90"
click at [626, 242] on span "Select option" at bounding box center [529, 243] width 262 height 13
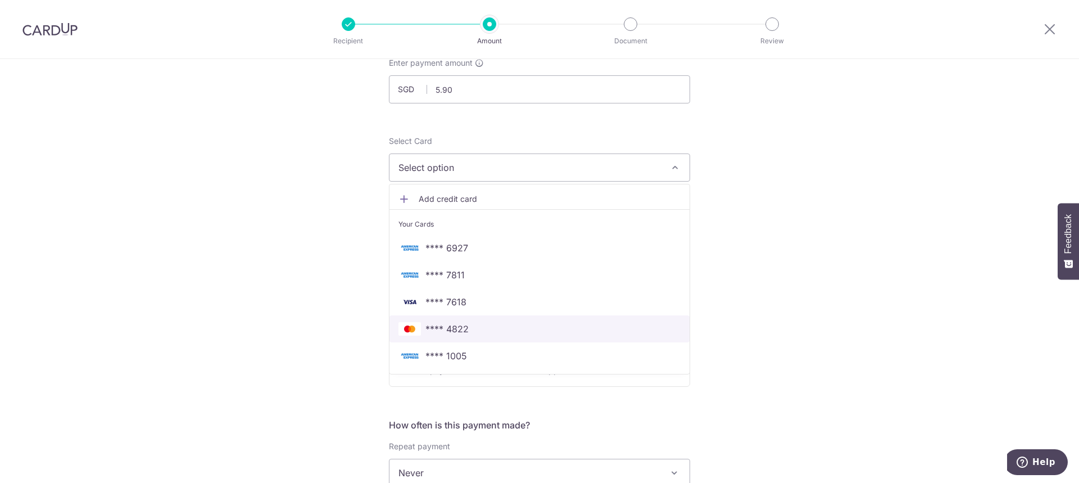
scroll to position [112, 0]
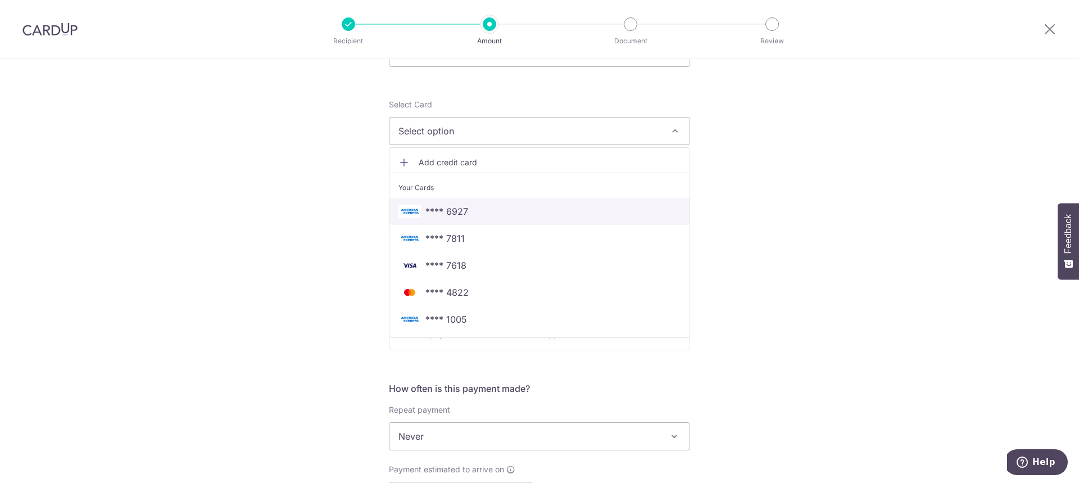
click at [521, 215] on span "**** 6927" at bounding box center [539, 211] width 282 height 13
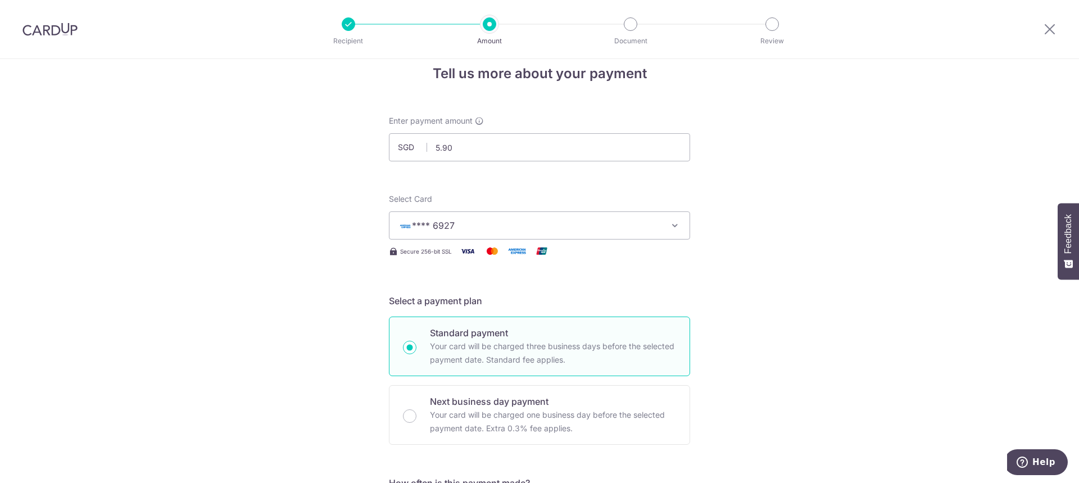
scroll to position [0, 0]
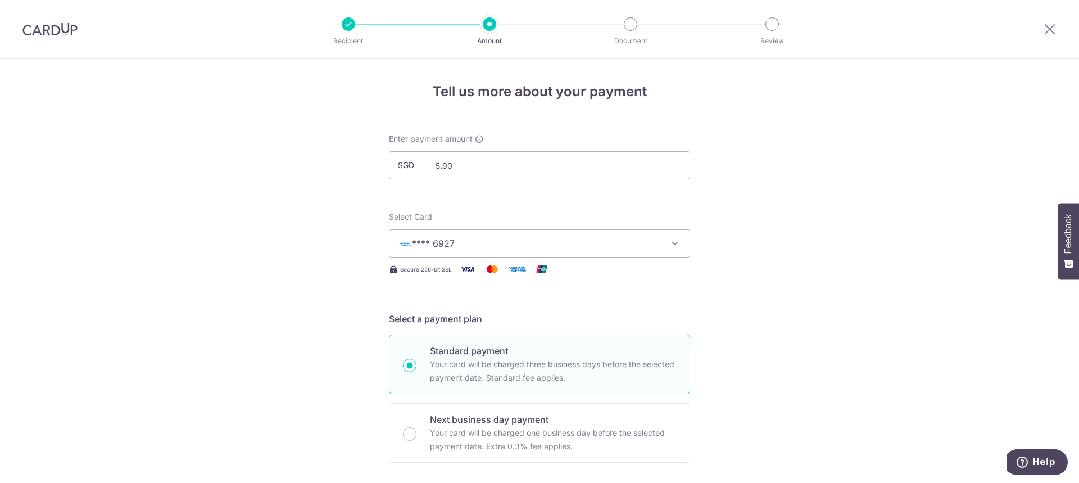
click at [558, 238] on span "**** 6927" at bounding box center [529, 243] width 262 height 13
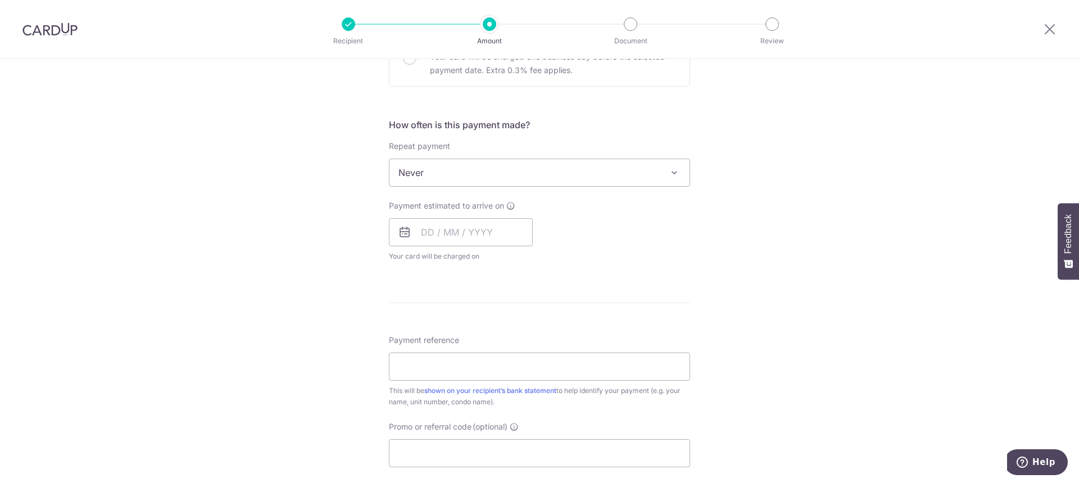
scroll to position [393, 0]
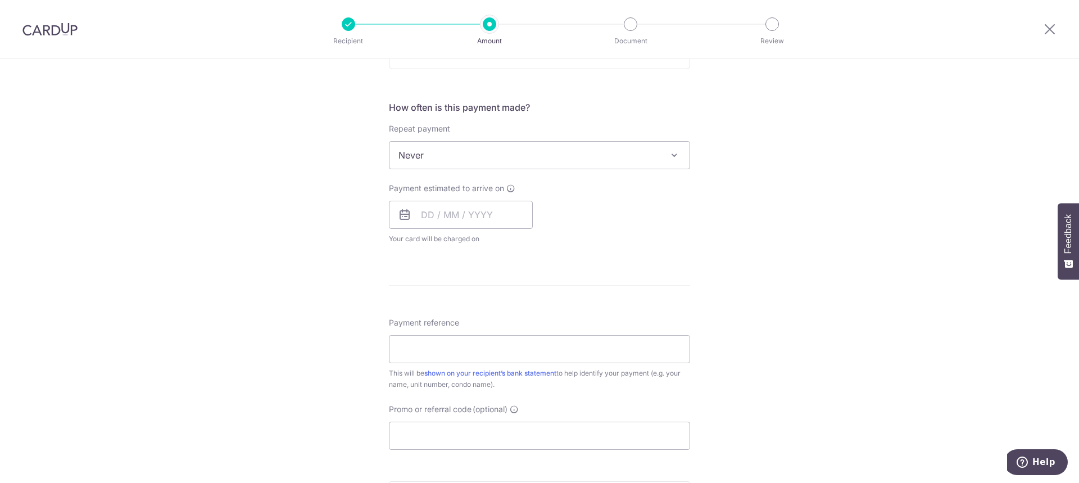
click at [446, 160] on span "Never" at bounding box center [540, 155] width 300 height 27
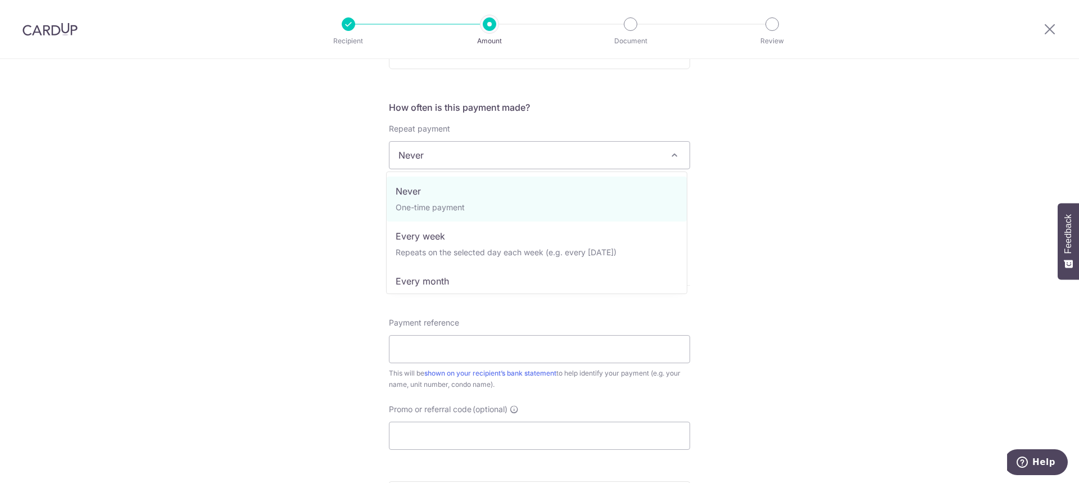
drag, startPoint x: 655, startPoint y: 103, endPoint x: 587, endPoint y: 142, distance: 78.5
click at [655, 103] on h5 "How often is this payment made?" at bounding box center [539, 107] width 301 height 13
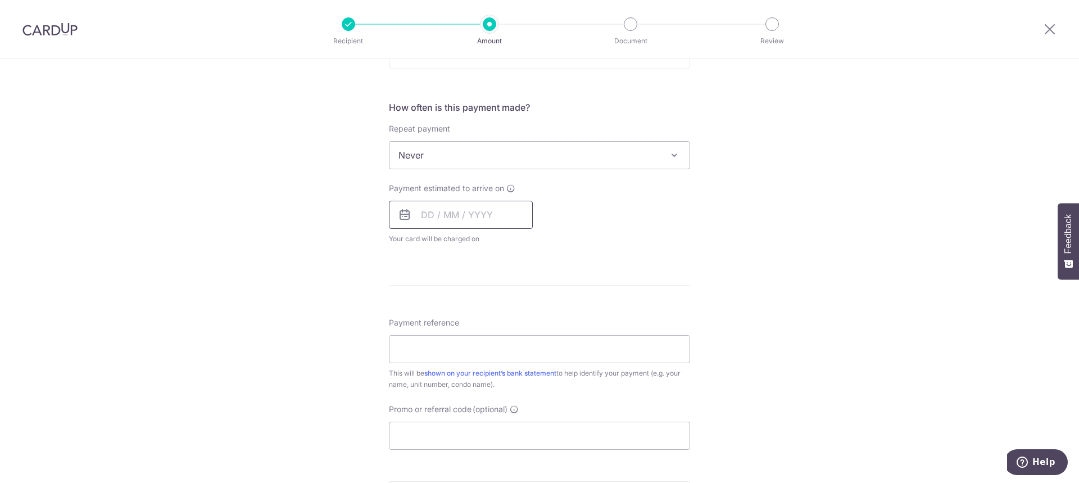
click at [425, 213] on input "text" at bounding box center [461, 215] width 144 height 28
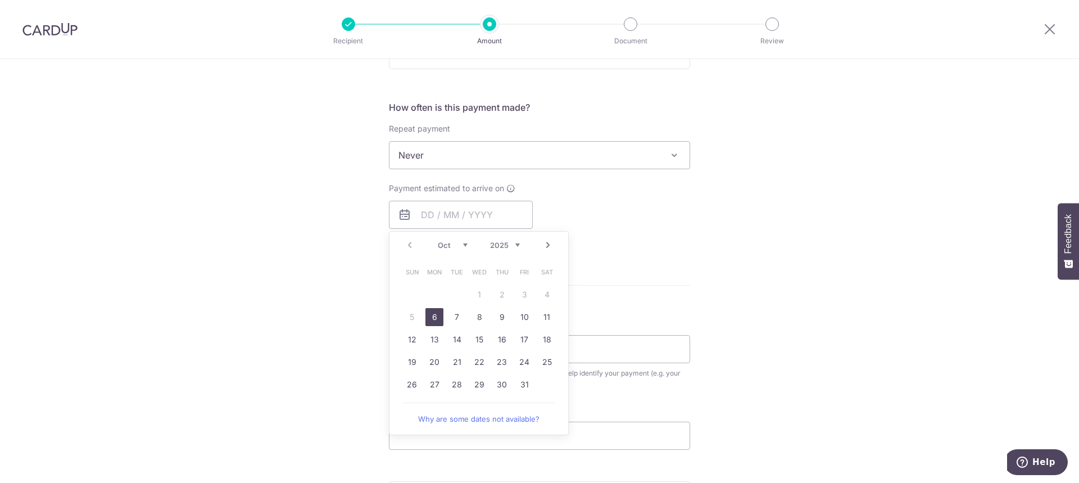
click at [438, 311] on link "6" at bounding box center [434, 317] width 18 height 18
type input "06/10/2025"
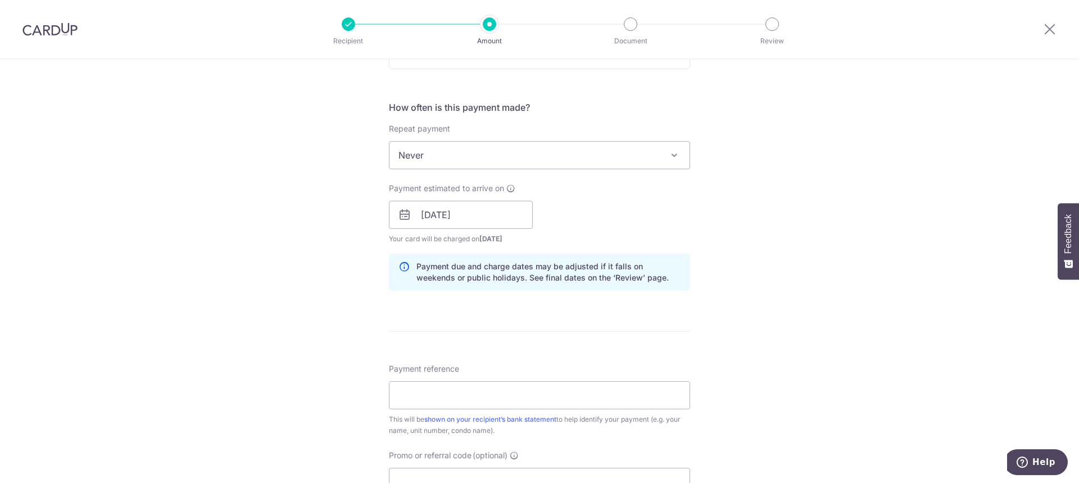
scroll to position [506, 0]
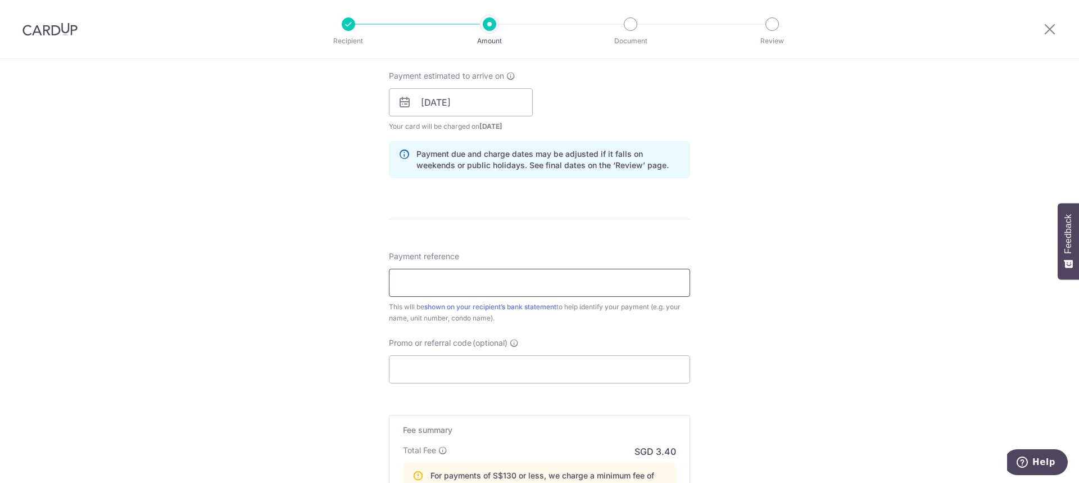
click at [427, 281] on input "Payment reference" at bounding box center [539, 283] width 301 height 28
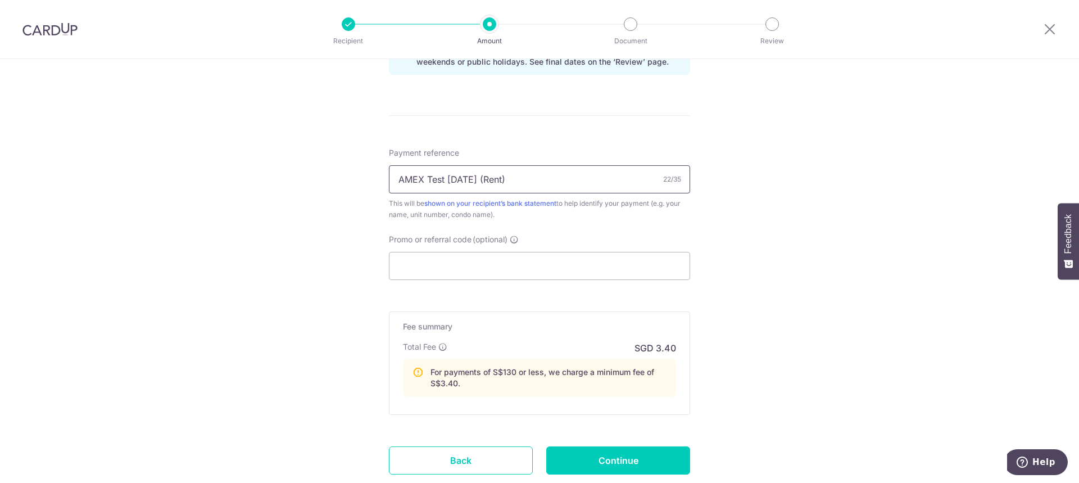
scroll to position [618, 0]
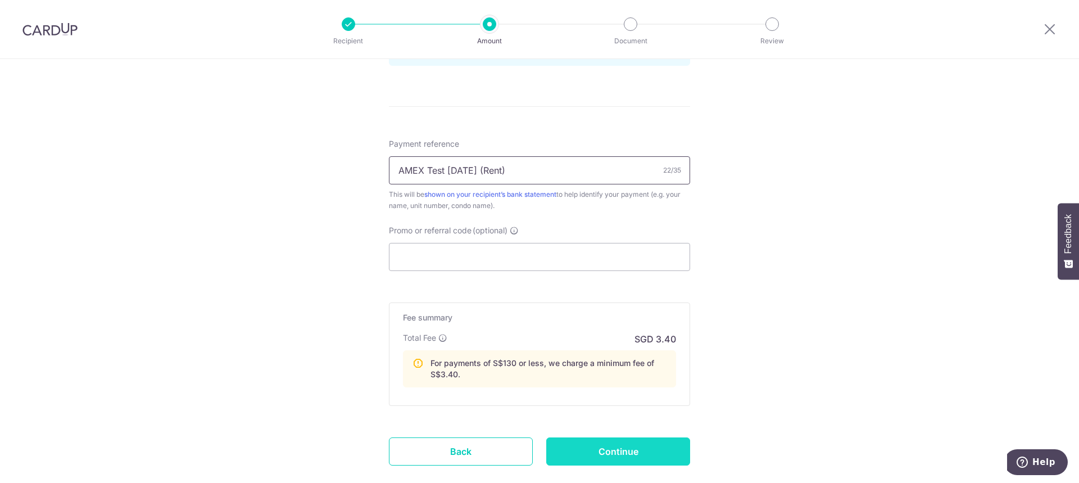
type input "AMEX Test 6 Oct (Rent)"
click at [612, 453] on input "Continue" at bounding box center [618, 451] width 144 height 28
type input "Continue"
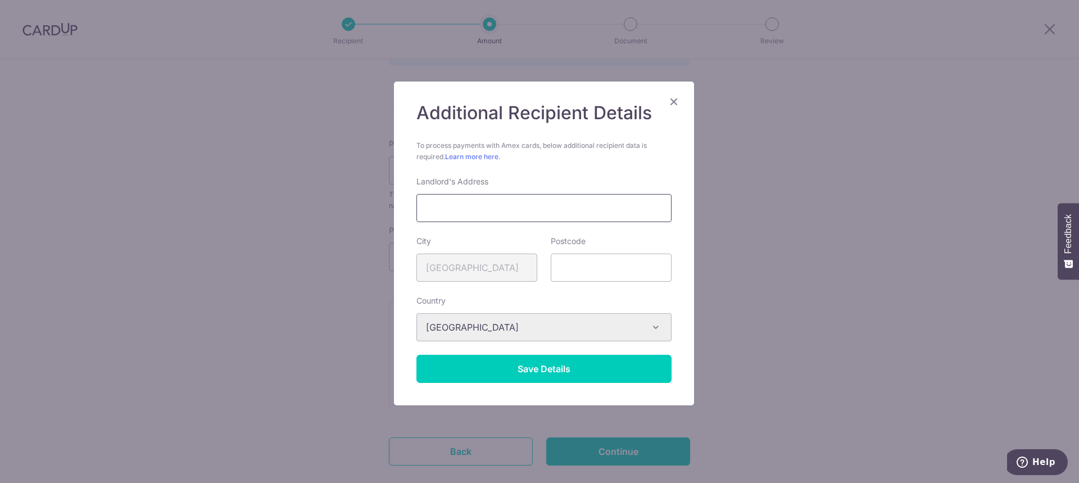
click at [534, 197] on input "text" at bounding box center [543, 208] width 255 height 28
click at [625, 148] on div "To process payments with Amex cards, below additional recipient data is require…" at bounding box center [543, 151] width 255 height 22
click at [518, 202] on input "text" at bounding box center [543, 208] width 255 height 28
paste input "108 Robinson Rd, #06-01, Singapore 068900"
type input "108 Robinson Rd, #06-01, Singapore 068900"
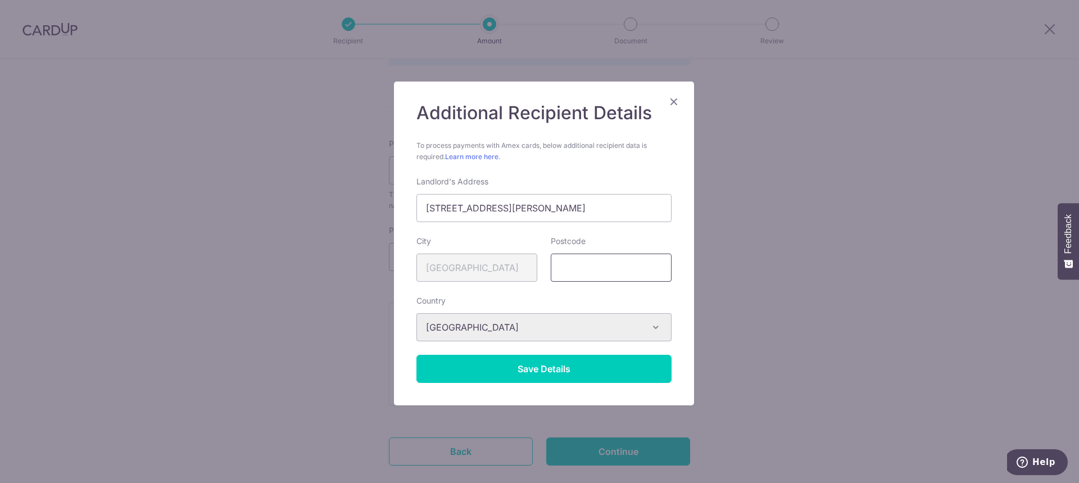
click at [592, 270] on input "text" at bounding box center [611, 267] width 121 height 28
type input "068900"
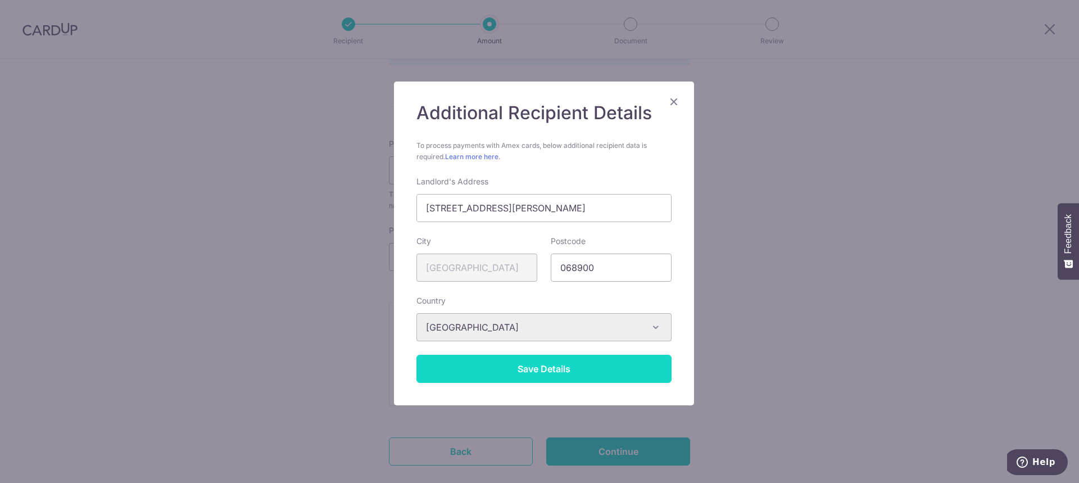
click at [495, 367] on button "Save Details" at bounding box center [543, 369] width 255 height 28
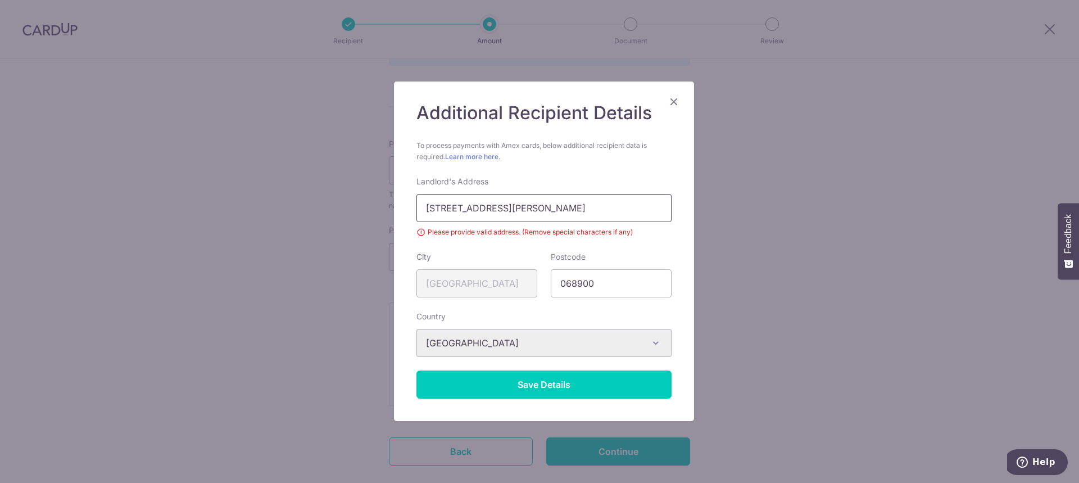
click at [501, 203] on input "108 Robinson Rd, #06-01, Singapore 068900" at bounding box center [543, 208] width 255 height 28
click at [509, 207] on input "108 Robinson Rd 06-01, Singapore 068900" at bounding box center [543, 208] width 255 height 28
click at [517, 207] on input "108 Robinson Rd 0601, Singapore 068900" at bounding box center [543, 208] width 255 height 28
click at [518, 207] on input "108 Robinson Rd 0601, Singapore 068900" at bounding box center [543, 208] width 255 height 28
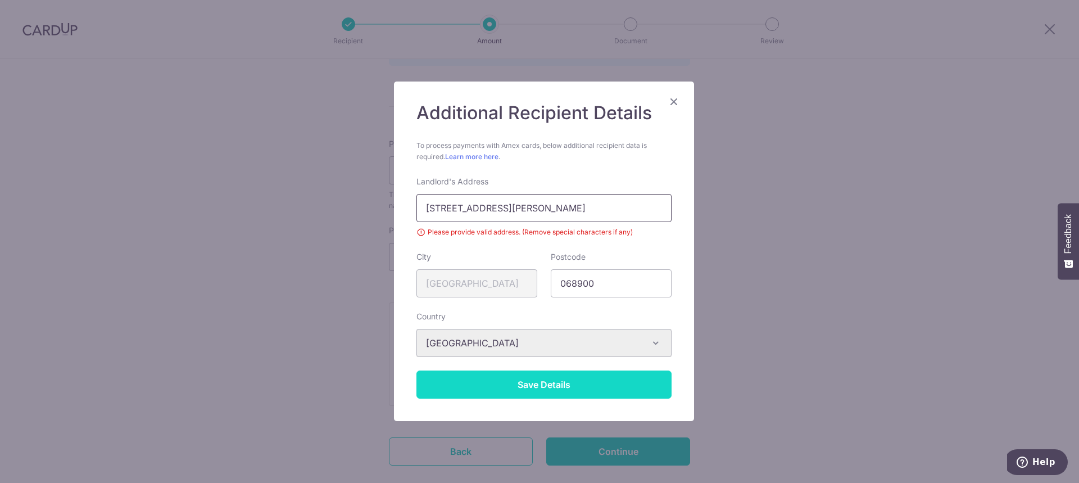
type input "108 Robinson Rd 0601 Singapore 068900"
click at [609, 379] on button "Save Details" at bounding box center [543, 384] width 255 height 28
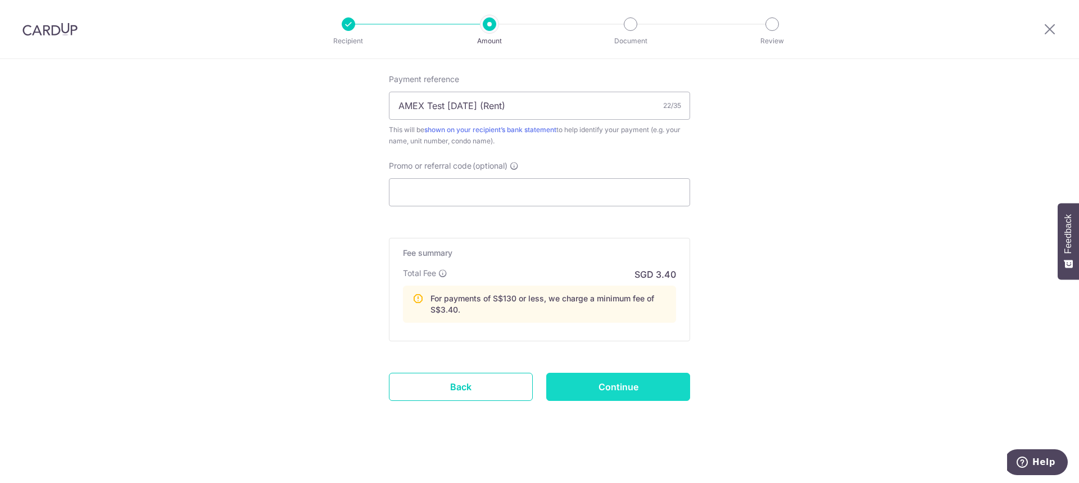
scroll to position [685, 0]
click at [609, 391] on input "Continue" at bounding box center [618, 384] width 144 height 28
type input "Create Schedule"
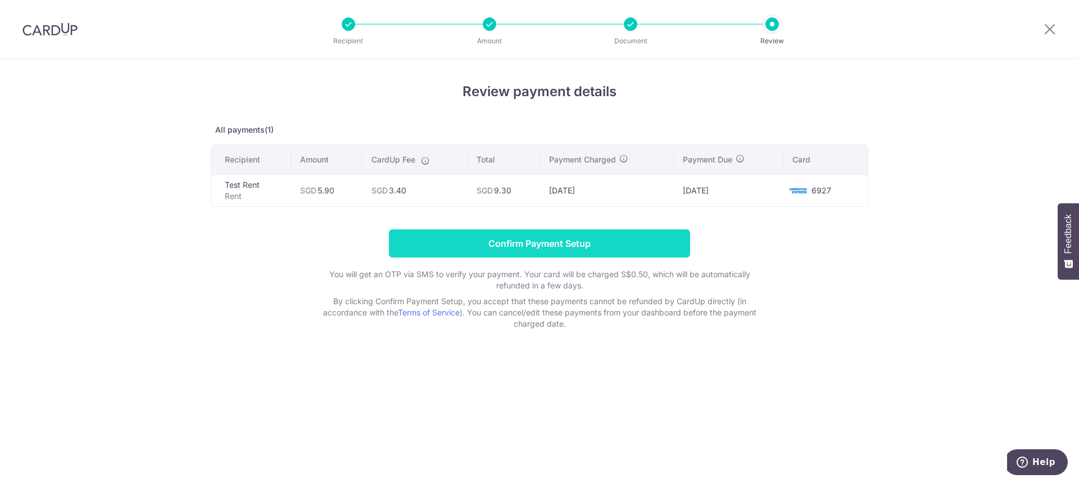
click at [601, 243] on input "Confirm Payment Setup" at bounding box center [539, 243] width 301 height 28
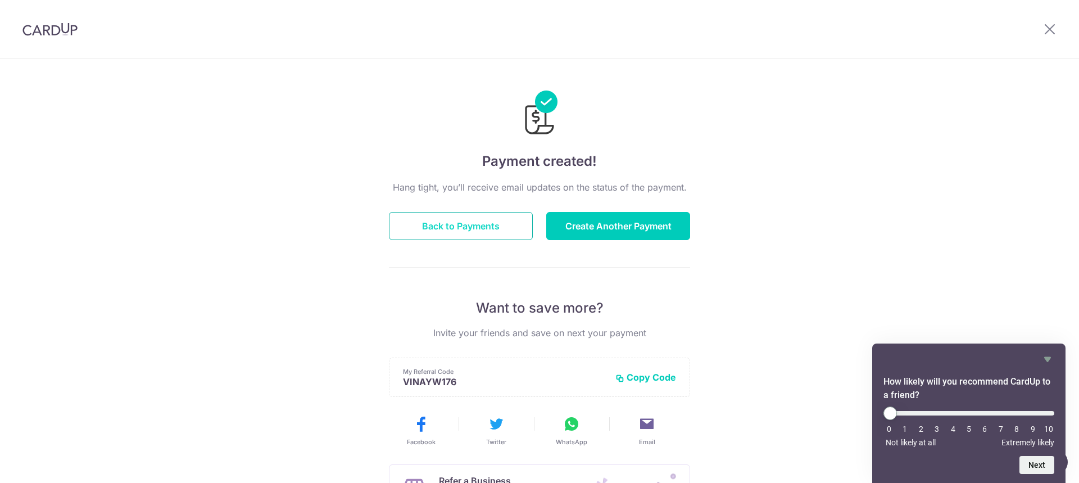
click at [490, 227] on button "Back to Payments" at bounding box center [461, 226] width 144 height 28
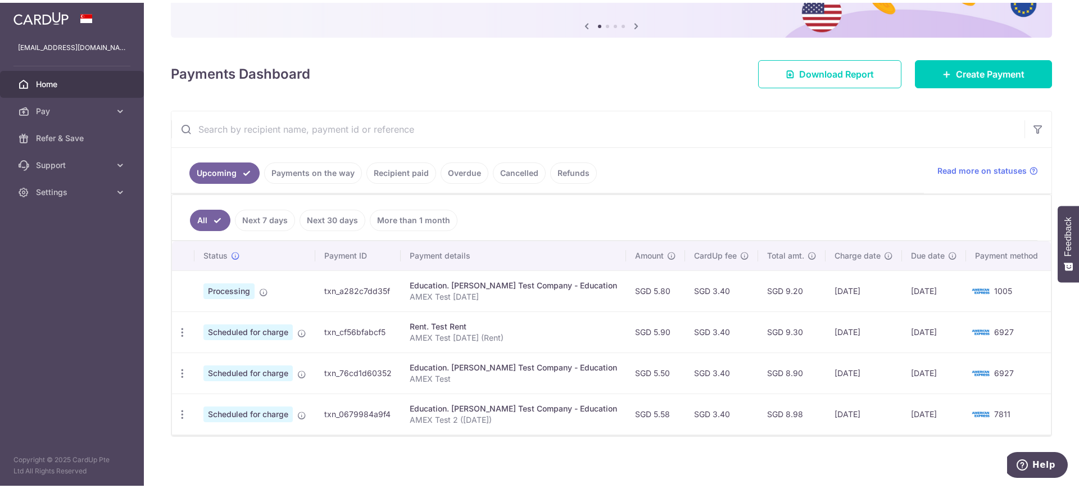
scroll to position [113, 0]
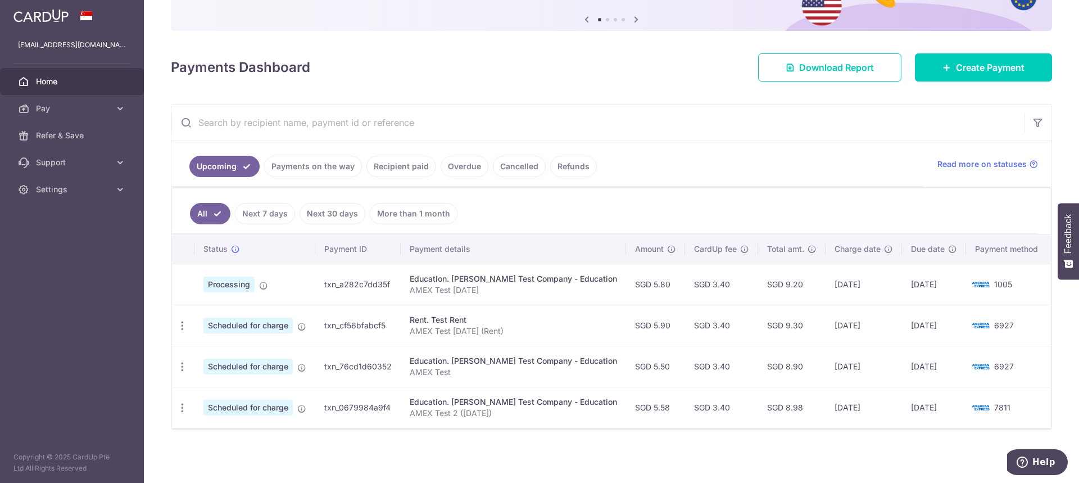
click at [343, 329] on td "txn_cf56bfabcf5" at bounding box center [357, 325] width 85 height 41
copy td "txn_cf56bfabcf5"
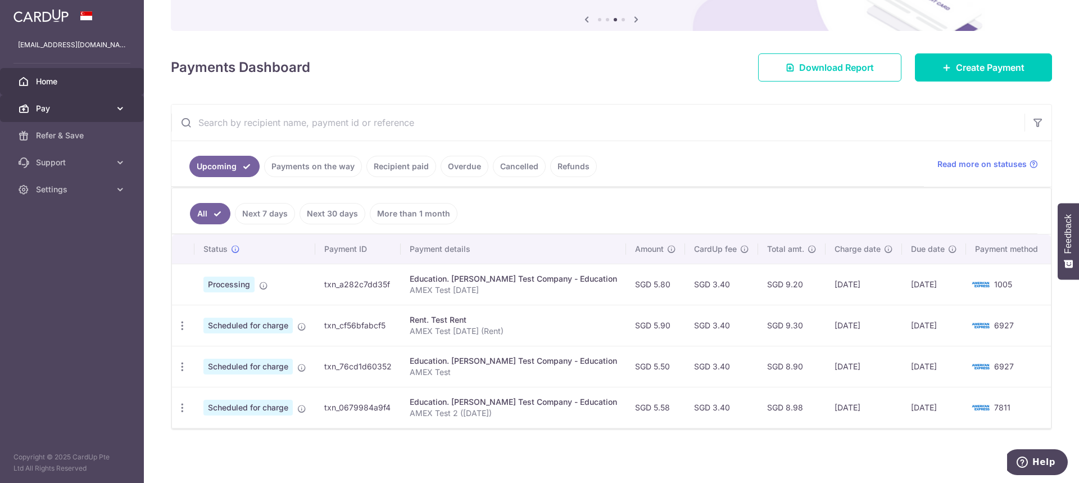
click at [62, 109] on span "Pay" at bounding box center [73, 108] width 74 height 11
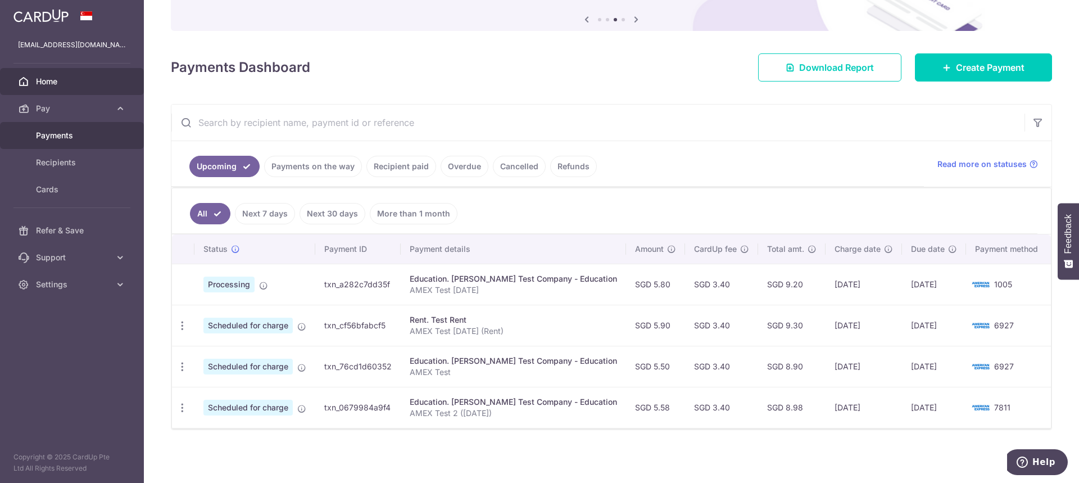
click at [57, 137] on span "Payments" at bounding box center [73, 135] width 74 height 11
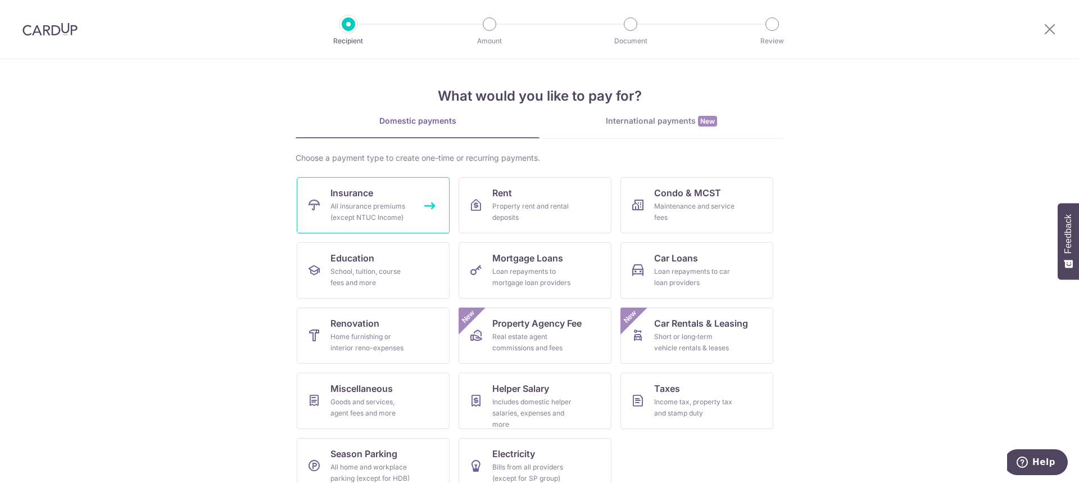
click at [401, 211] on div "All insurance premiums (except NTUC Income)" at bounding box center [370, 212] width 81 height 22
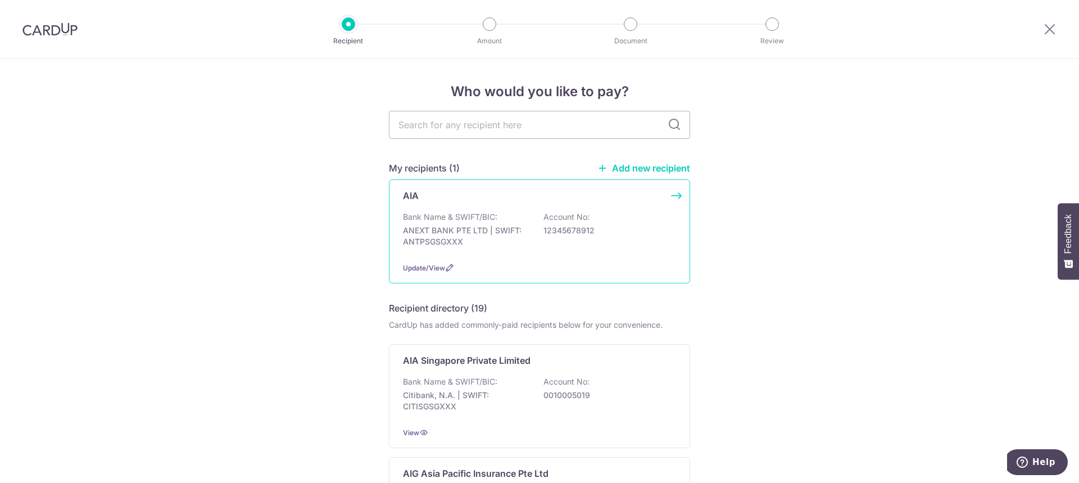
click at [495, 226] on p "ANEXT BANK PTE LTD | SWIFT: ANTPSGSGXXX" at bounding box center [466, 236] width 126 height 22
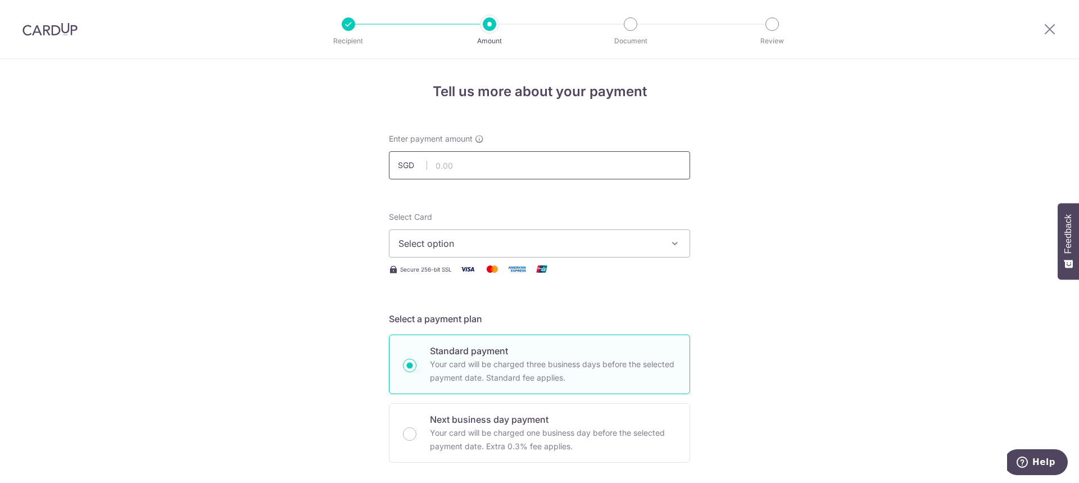
click at [458, 160] on input "text" at bounding box center [539, 165] width 301 height 28
type input "6.00"
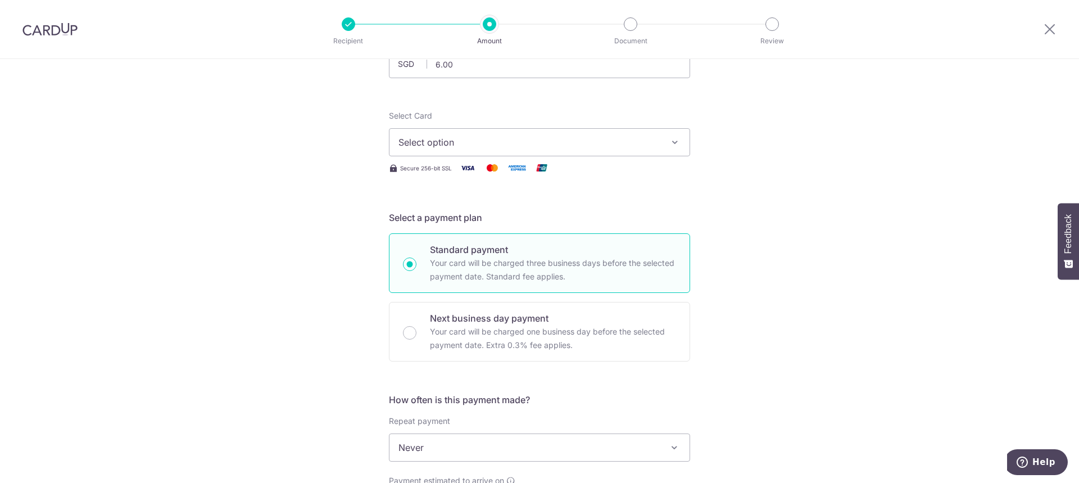
scroll to position [112, 0]
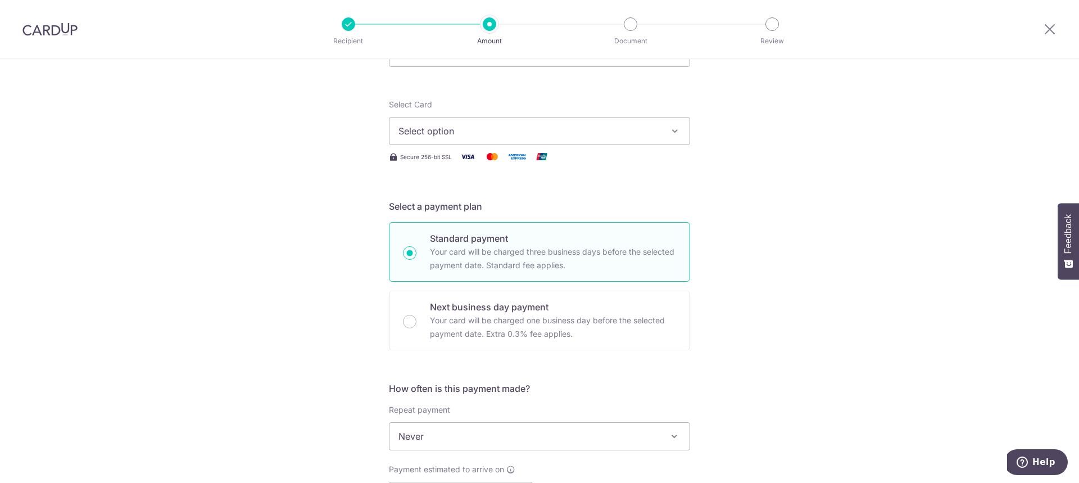
click at [411, 130] on span "Select option" at bounding box center [529, 130] width 262 height 13
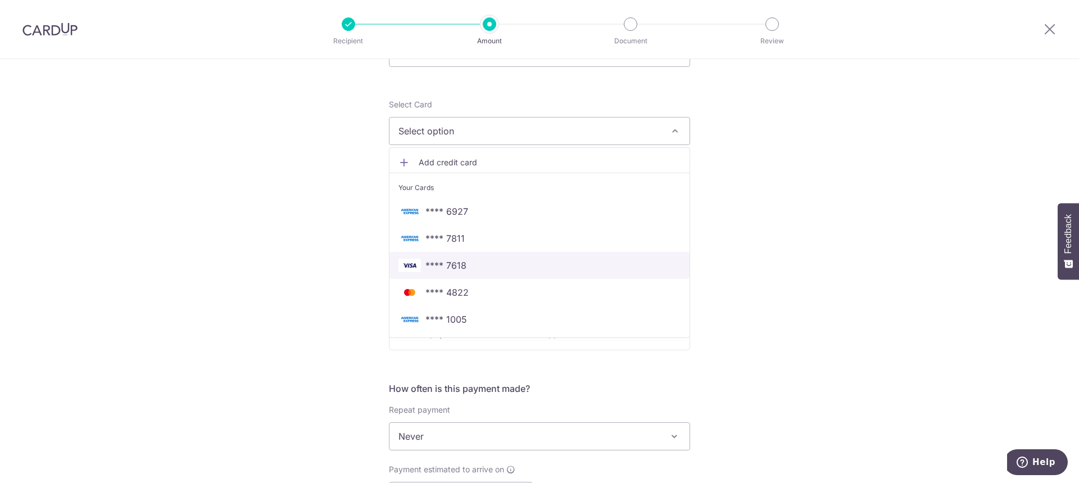
click at [417, 263] on img at bounding box center [409, 265] width 22 height 13
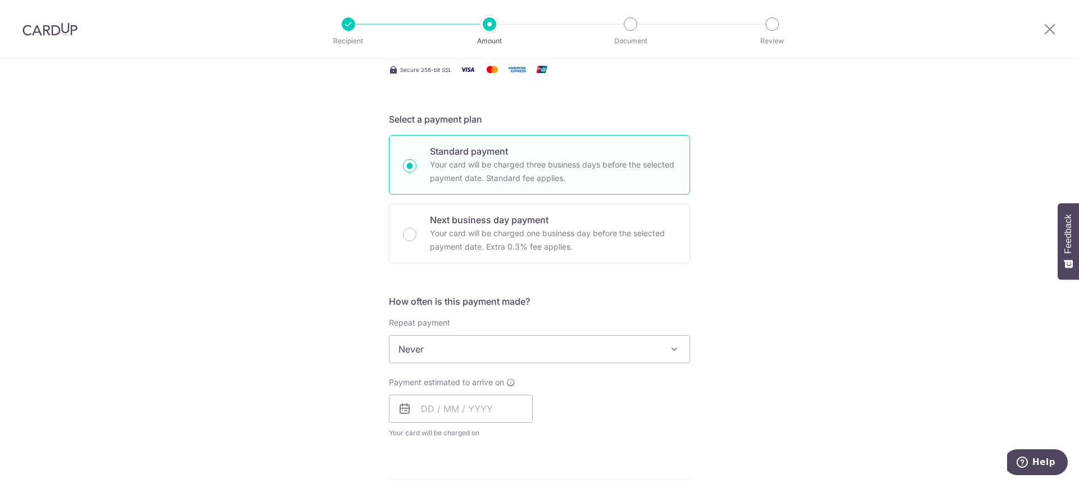
scroll to position [281, 0]
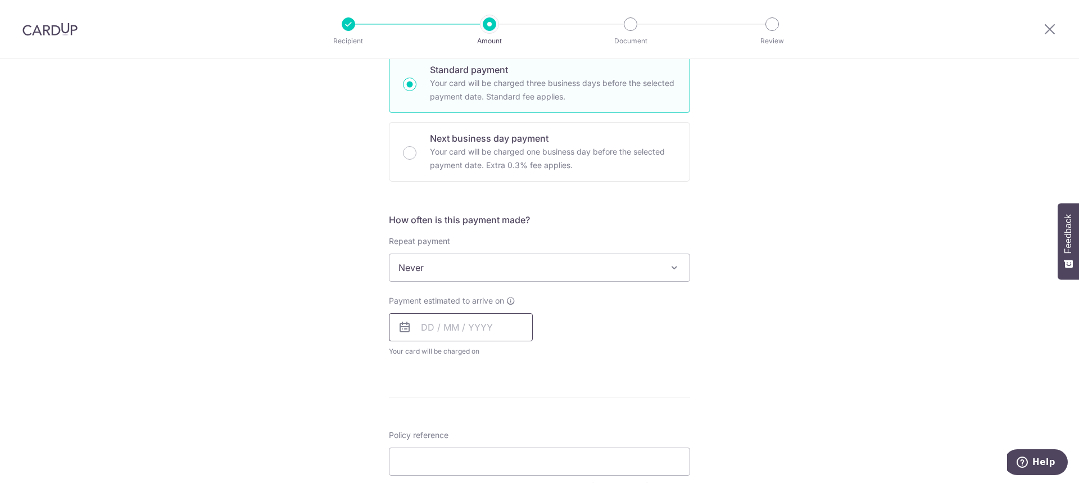
click at [423, 323] on input "text" at bounding box center [461, 327] width 144 height 28
click at [433, 430] on link "6" at bounding box center [434, 429] width 18 height 18
type input "06/10/2025"
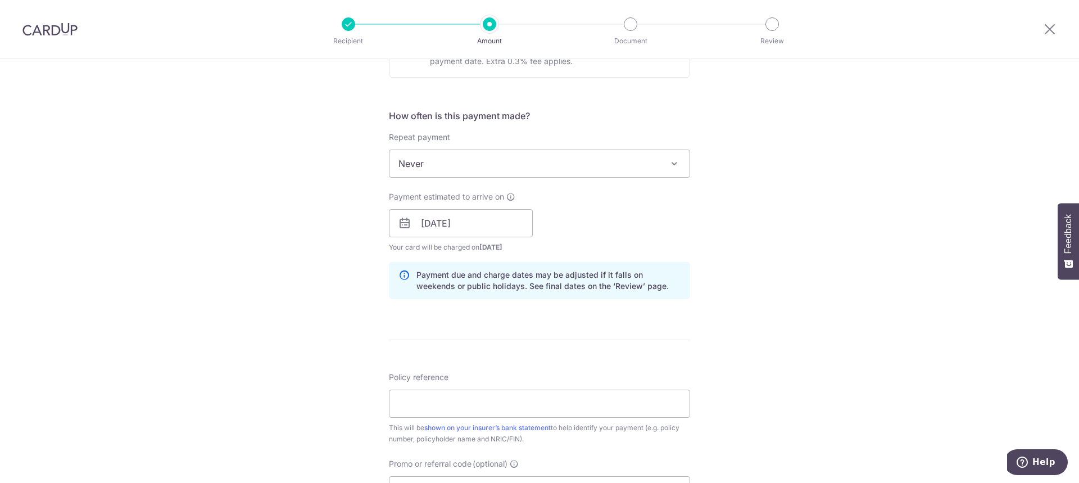
scroll to position [562, 0]
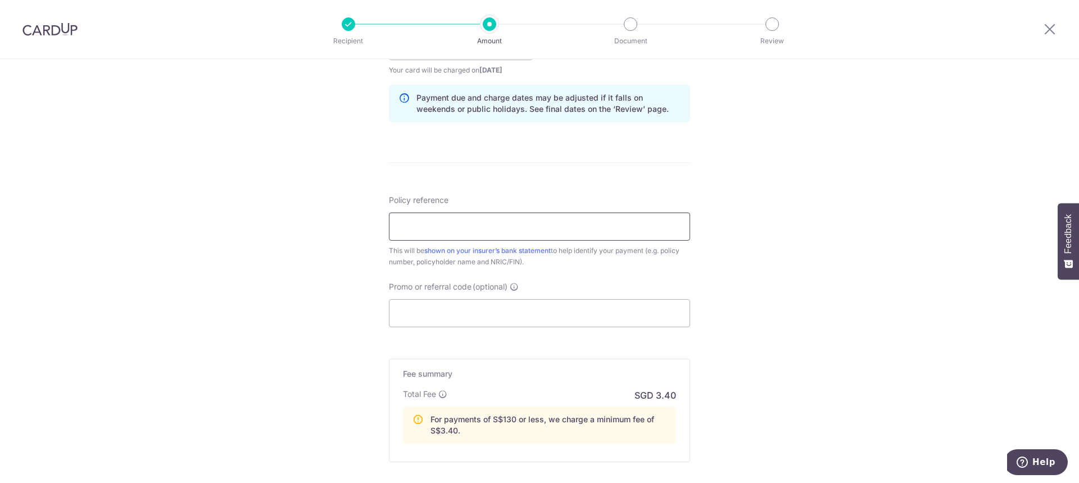
click at [471, 227] on input "Policy reference" at bounding box center [539, 226] width 301 height 28
click at [769, 210] on div "Tell us more about your payment Enter payment amount SGD 6.00 6.00 Select Card …" at bounding box center [539, 51] width 1079 height 1109
click at [456, 224] on input "Policy reference" at bounding box center [539, 226] width 301 height 28
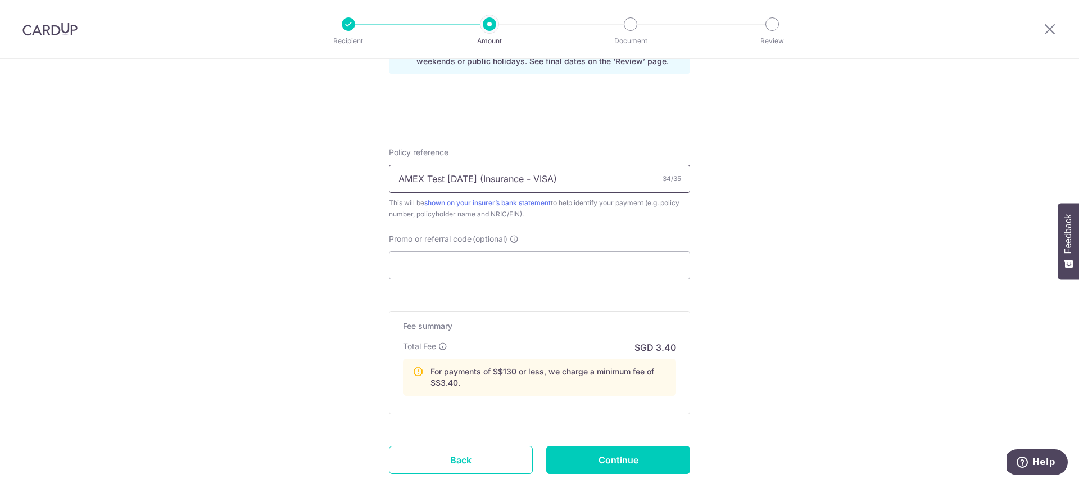
scroll to position [674, 0]
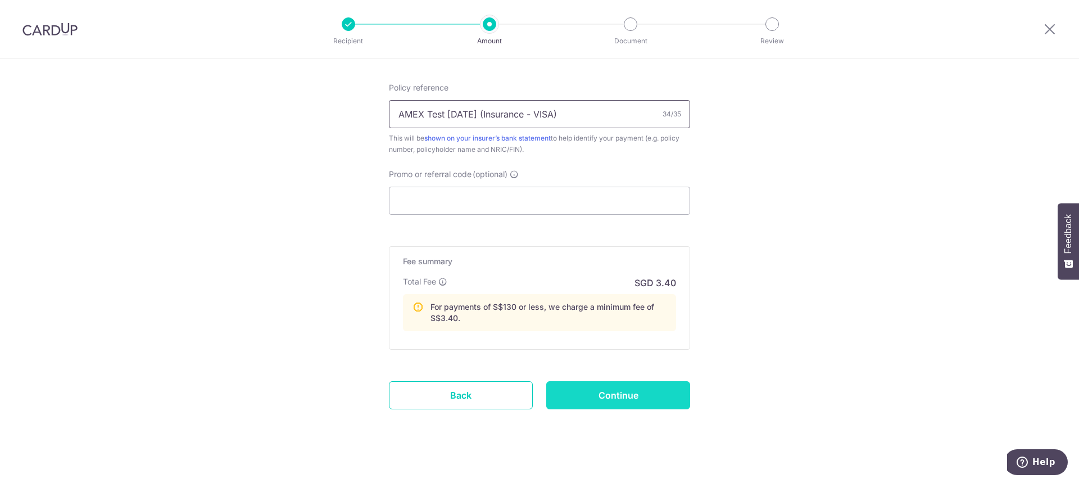
type input "AMEX Test 6 Oct (Insurance - VISA)"
click at [619, 392] on input "Continue" at bounding box center [618, 395] width 144 height 28
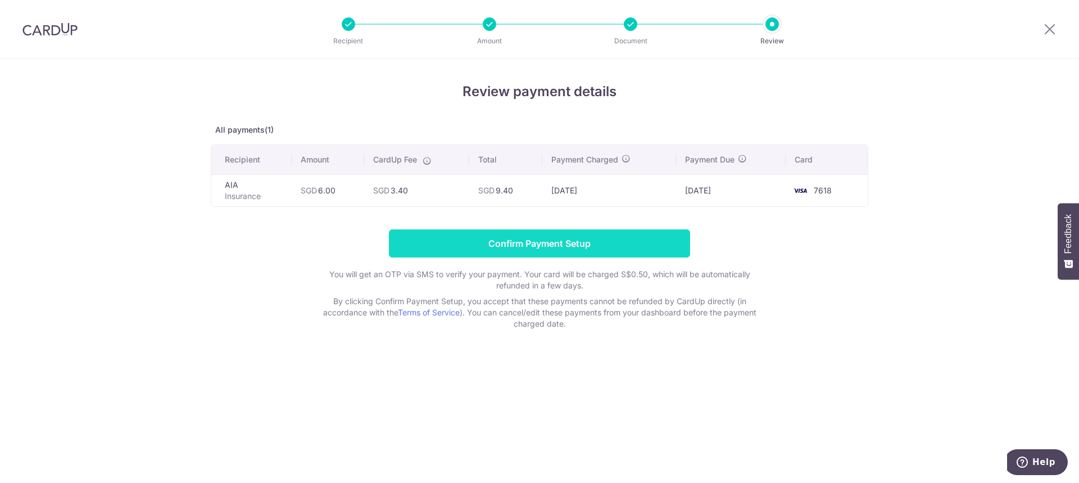
click at [604, 241] on input "Confirm Payment Setup" at bounding box center [539, 243] width 301 height 28
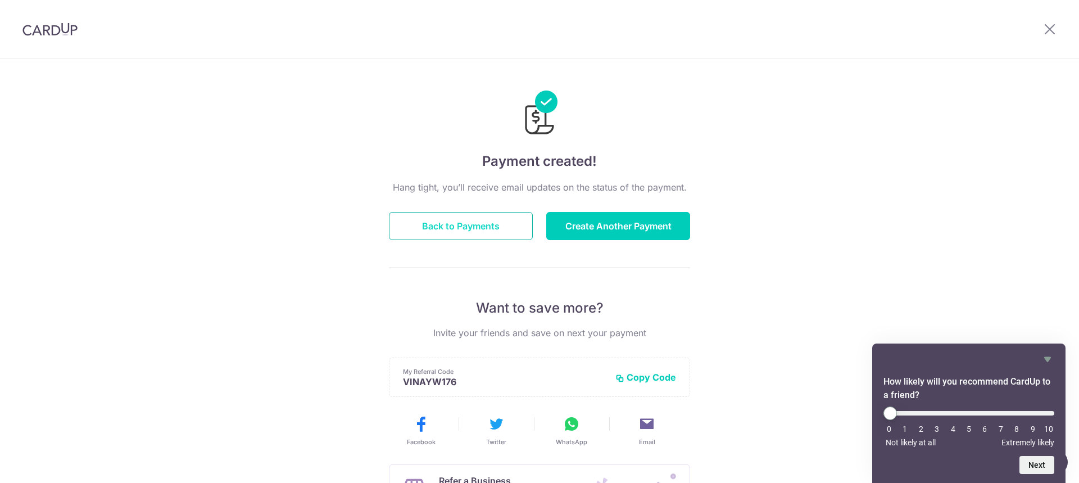
click at [491, 226] on button "Back to Payments" at bounding box center [461, 226] width 144 height 28
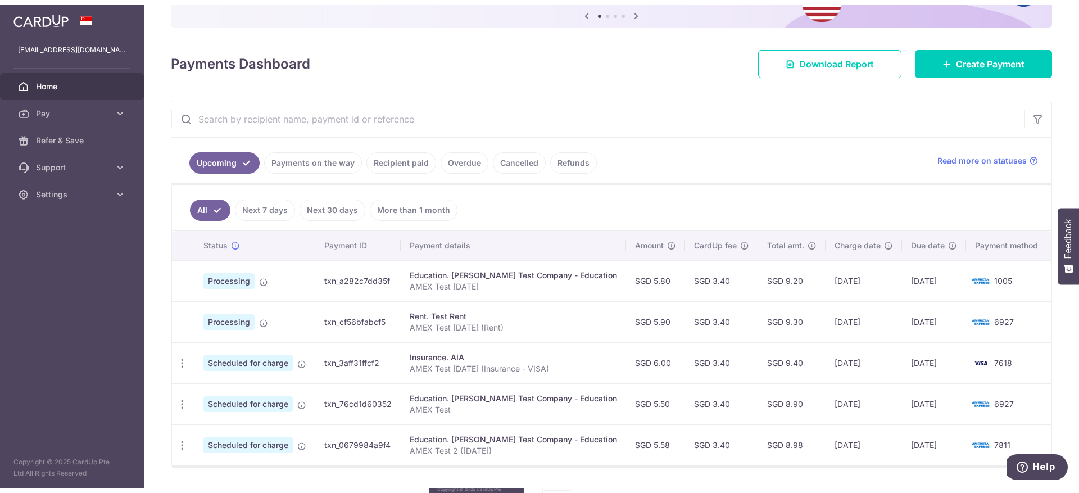
scroll to position [154, 0]
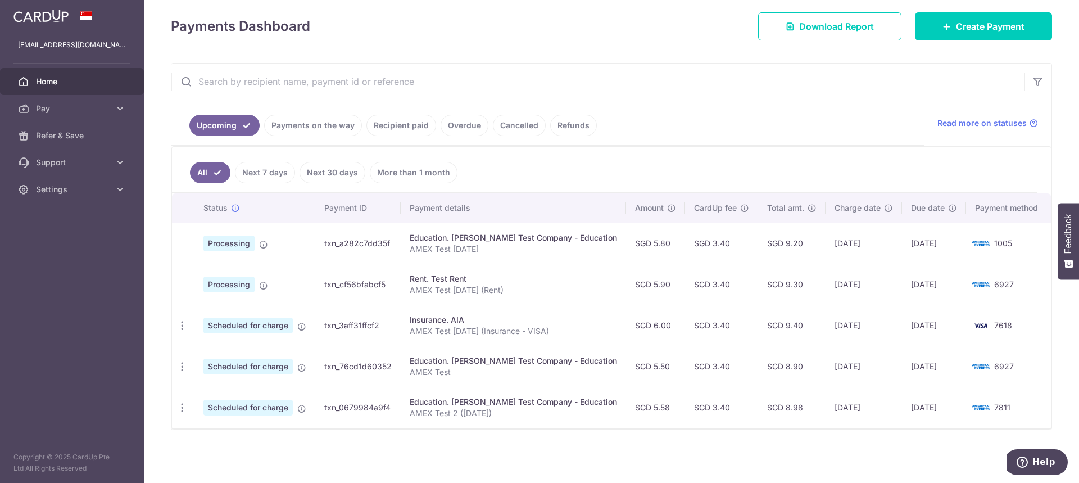
click at [352, 326] on td "txn_3aff31ffcf2" at bounding box center [357, 325] width 85 height 41
copy td "txn_3aff31ffcf2"
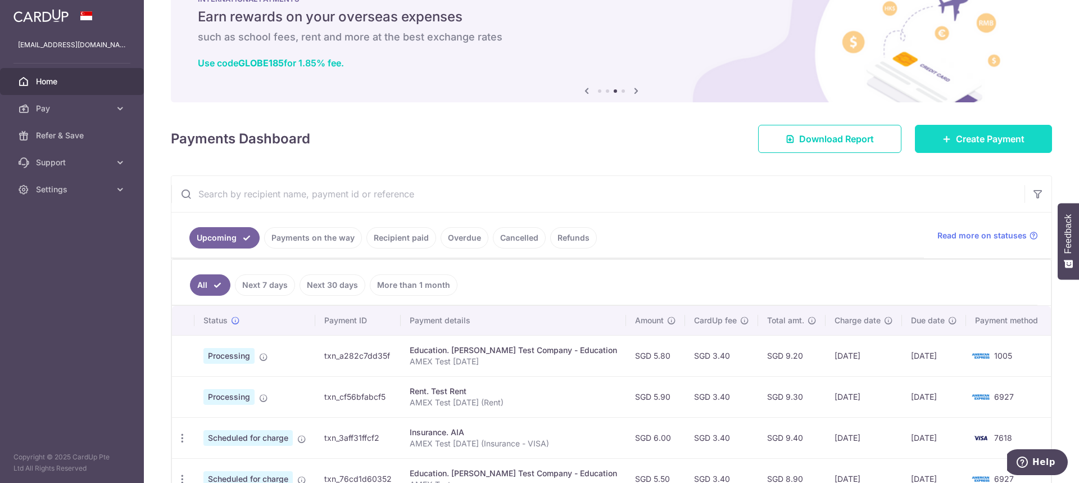
click at [956, 141] on span "Create Payment" at bounding box center [990, 138] width 69 height 13
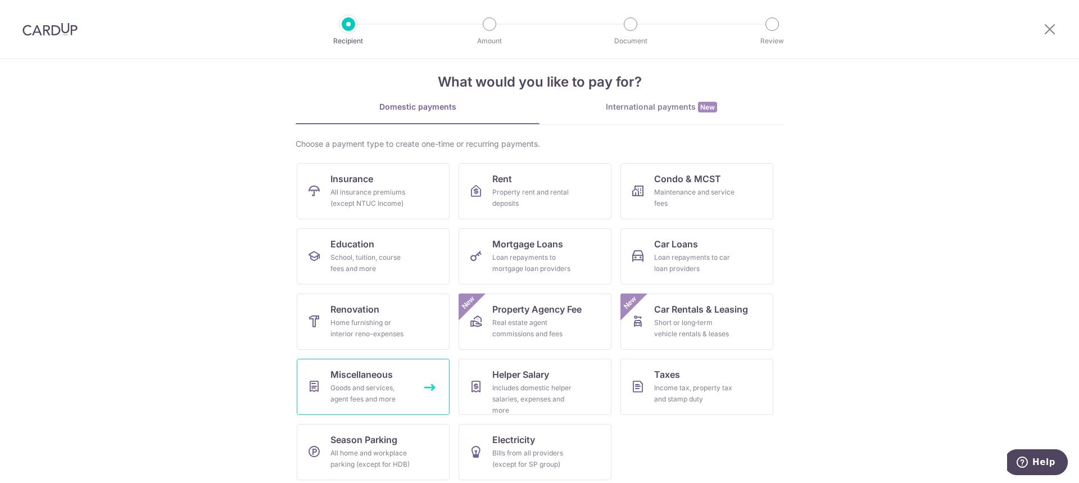
scroll to position [20, 0]
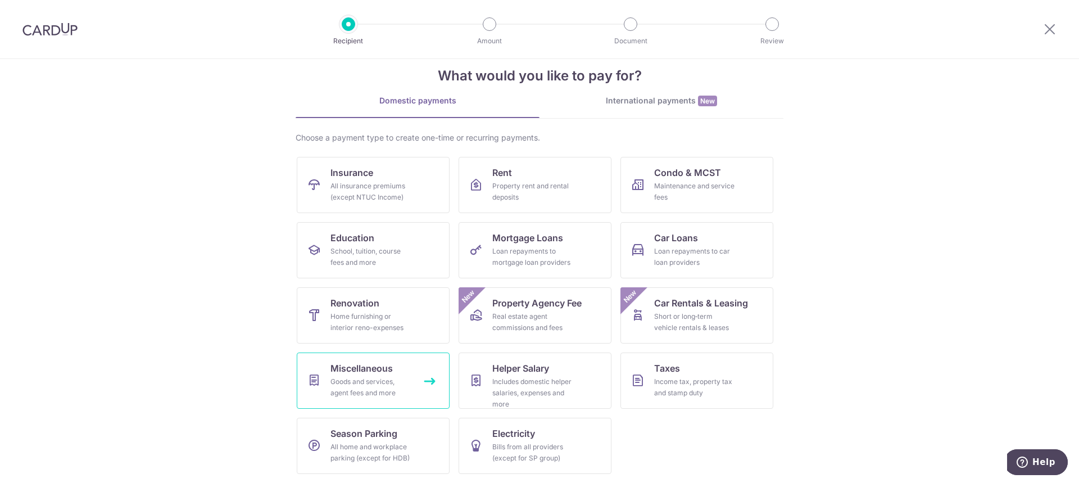
click at [357, 386] on div "Goods and services, agent fees and more" at bounding box center [370, 387] width 81 height 22
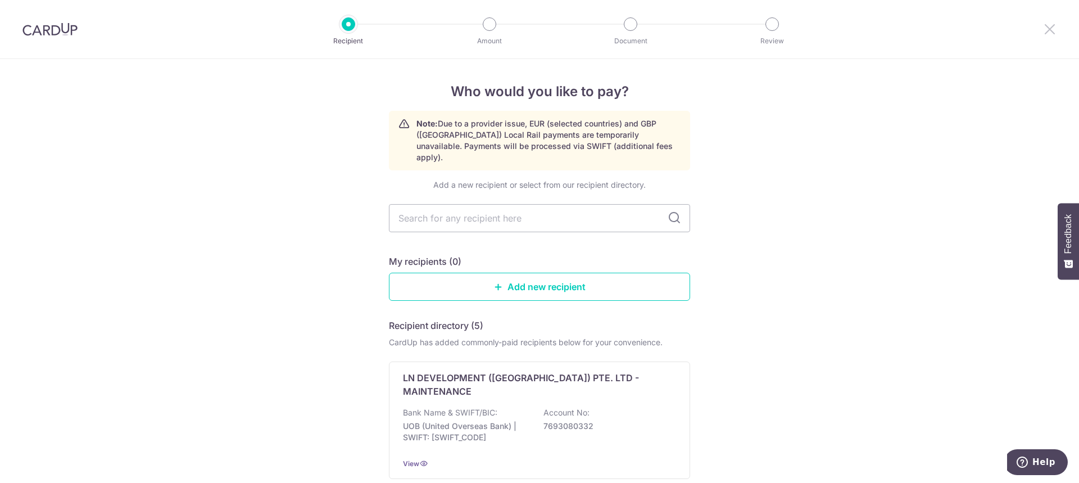
click at [1055, 27] on icon at bounding box center [1049, 29] width 13 height 14
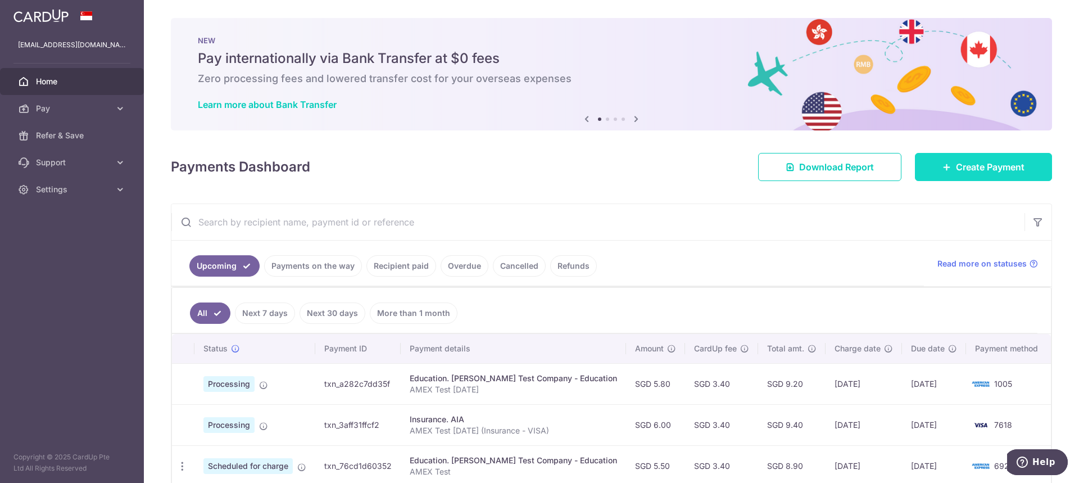
click at [963, 167] on span "Create Payment" at bounding box center [990, 166] width 69 height 13
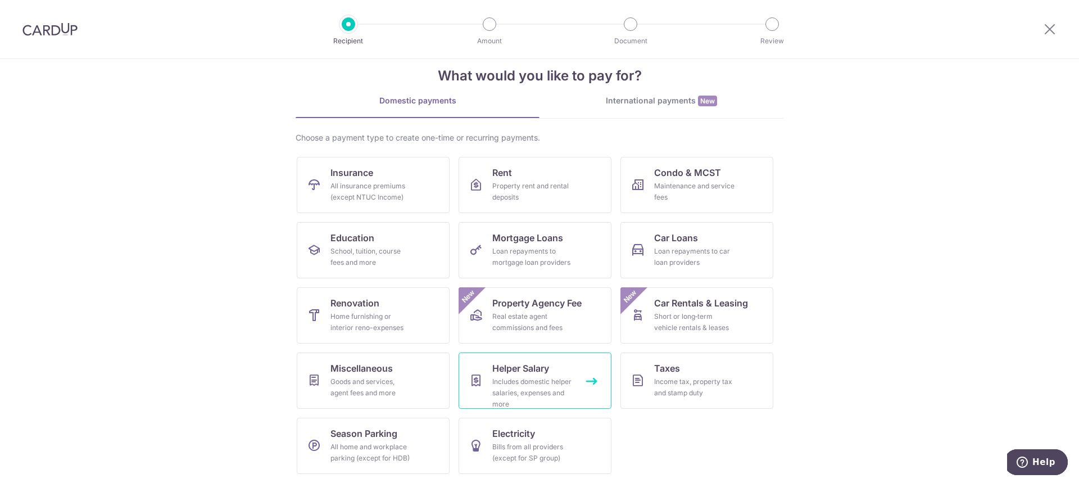
click at [498, 385] on div "Includes domestic helper salaries, expenses and more" at bounding box center [532, 393] width 81 height 34
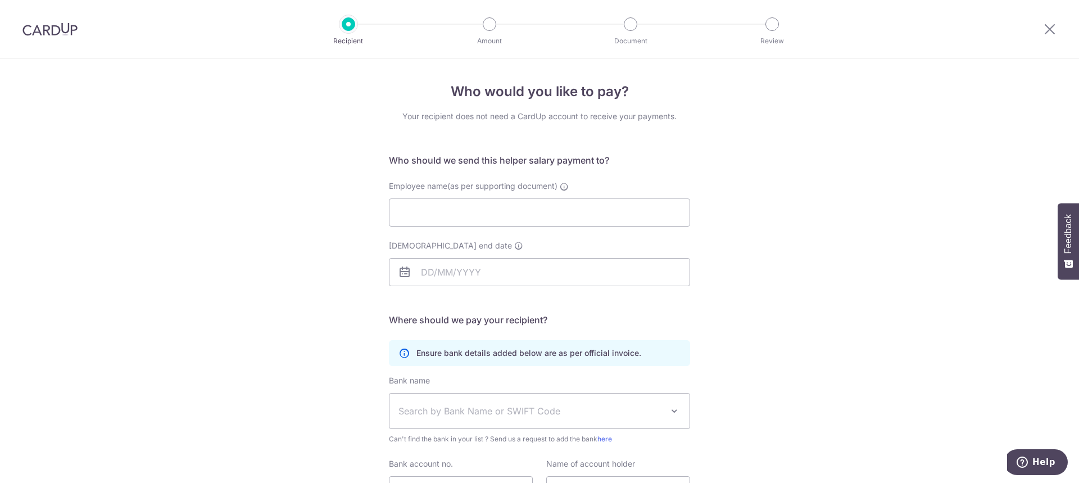
click at [1038, 24] on div at bounding box center [1050, 29] width 58 height 58
drag, startPoint x: 1044, startPoint y: 26, endPoint x: 579, endPoint y: 26, distance: 464.8
click at [1044, 26] on icon at bounding box center [1049, 29] width 13 height 14
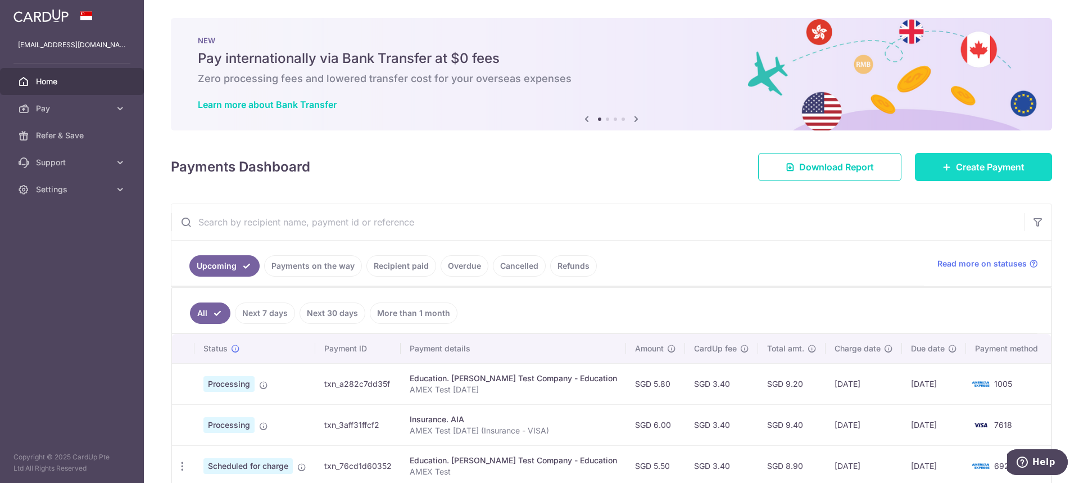
click at [947, 175] on link "Create Payment" at bounding box center [983, 167] width 137 height 28
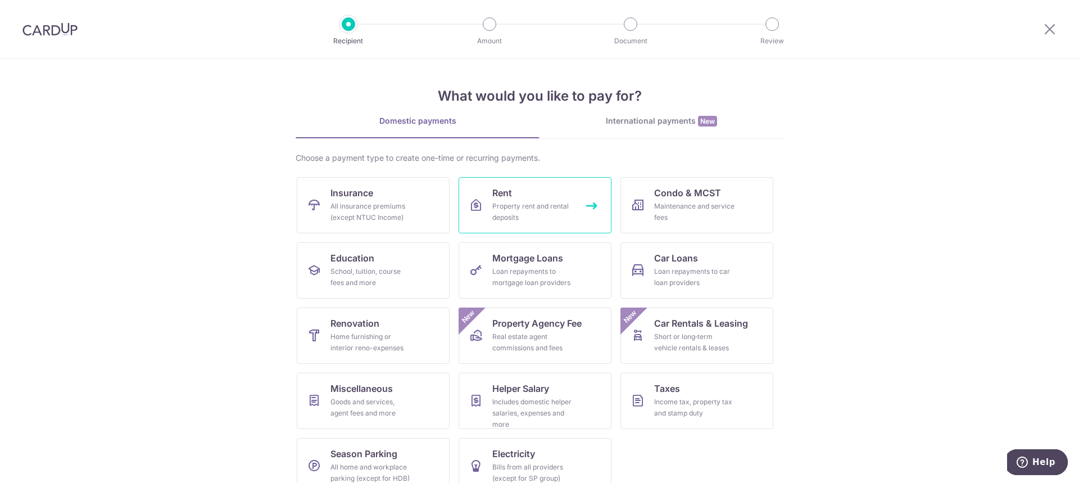
click at [559, 208] on div "Property rent and rental deposits" at bounding box center [532, 212] width 81 height 22
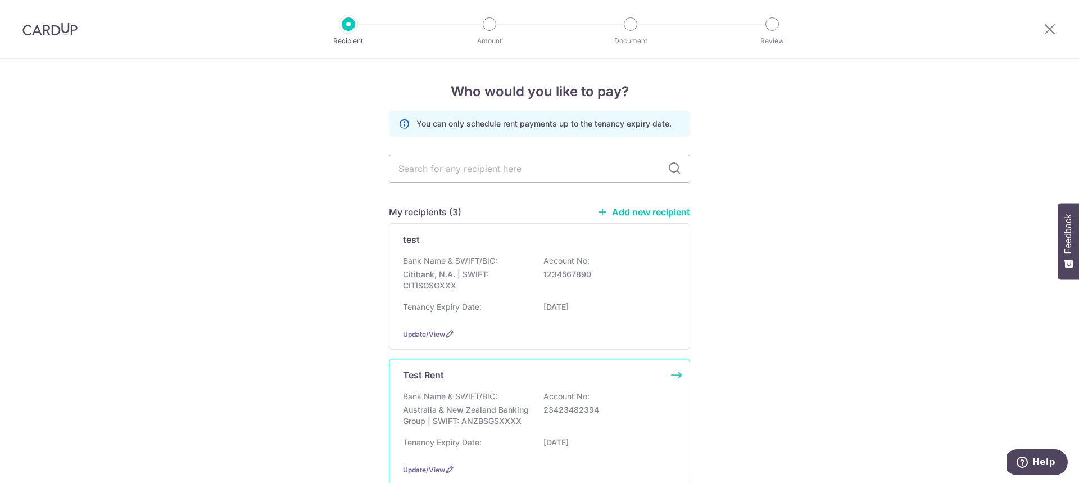
click at [482, 392] on p "Bank Name & SWIFT/BIC:" at bounding box center [450, 396] width 94 height 11
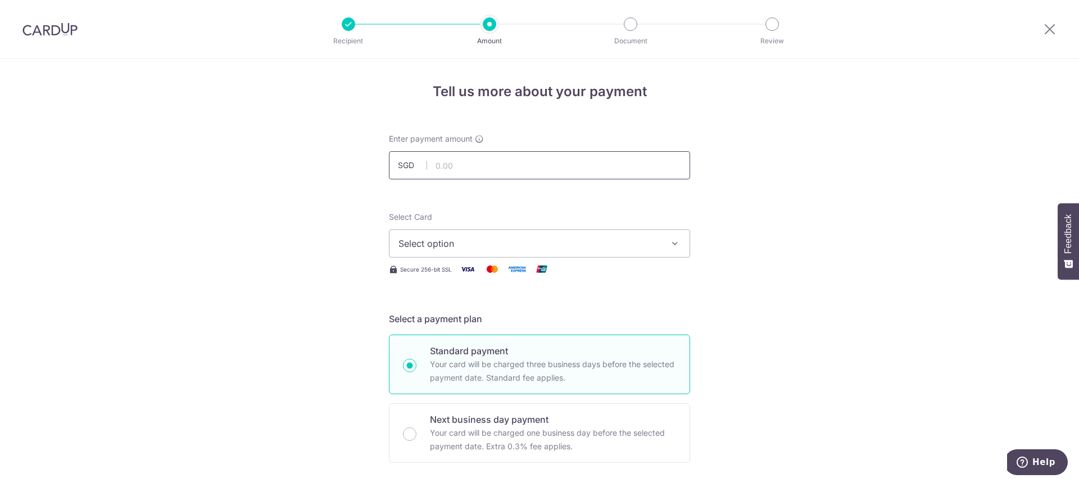
click at [494, 161] on input "text" at bounding box center [539, 165] width 301 height 28
type input "6.10"
click at [622, 246] on span "Select option" at bounding box center [529, 243] width 262 height 13
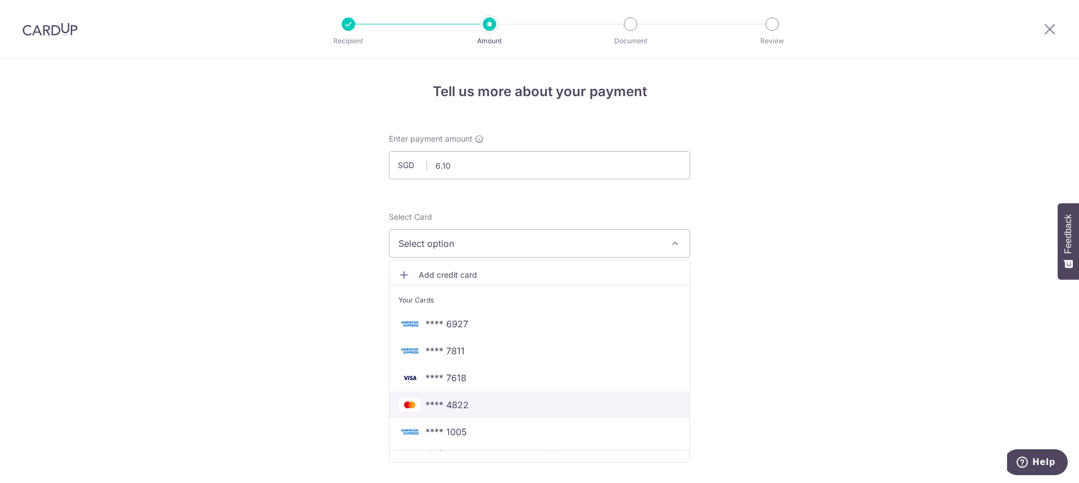
drag, startPoint x: 486, startPoint y: 401, endPoint x: 496, endPoint y: 390, distance: 15.5
click at [486, 401] on span "**** 4822" at bounding box center [539, 404] width 282 height 13
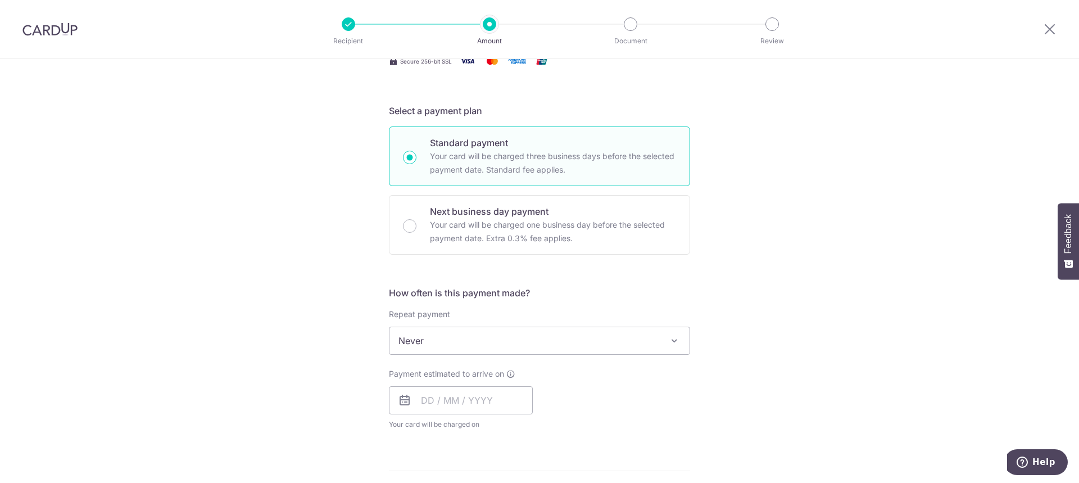
scroll to position [281, 0]
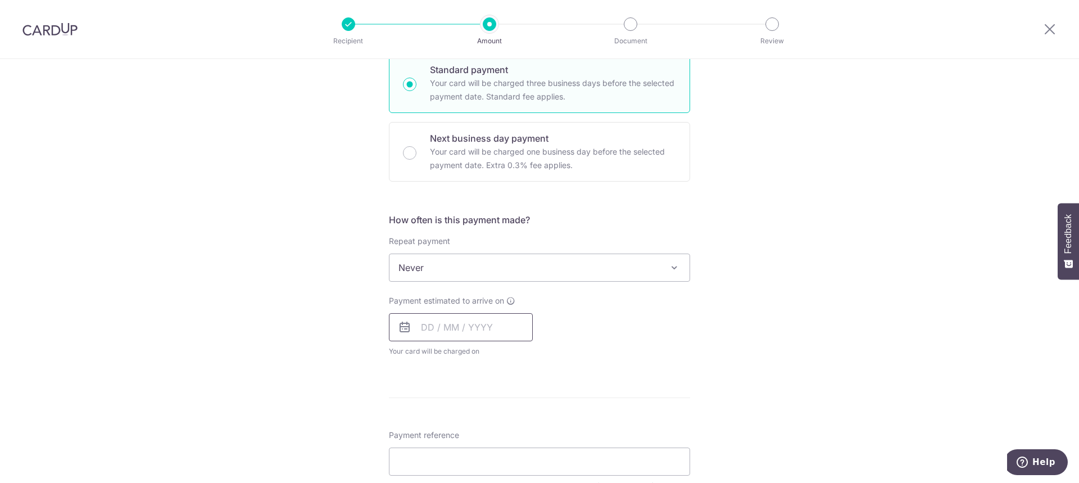
click at [418, 330] on input "text" at bounding box center [461, 327] width 144 height 28
click at [437, 435] on link "6" at bounding box center [434, 429] width 18 height 18
type input "[DATE]"
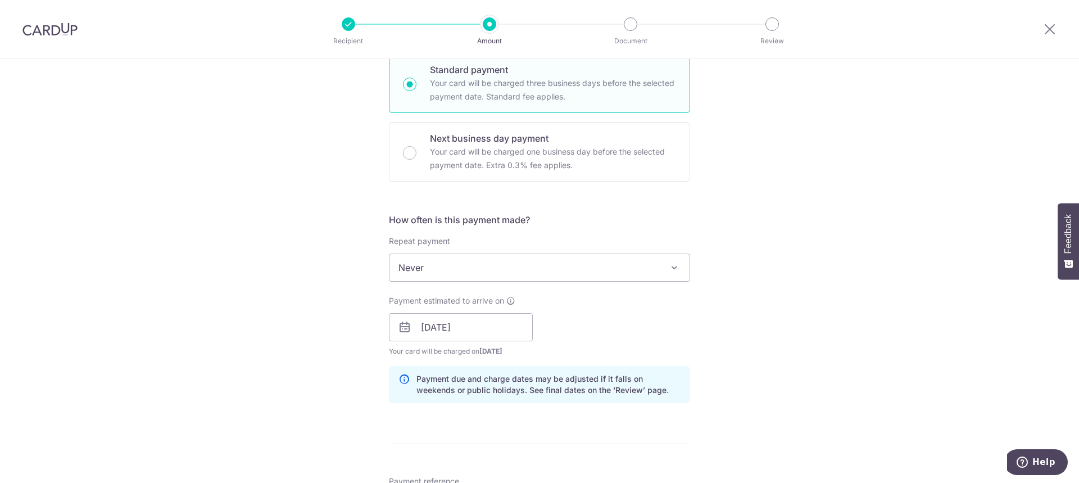
scroll to position [506, 0]
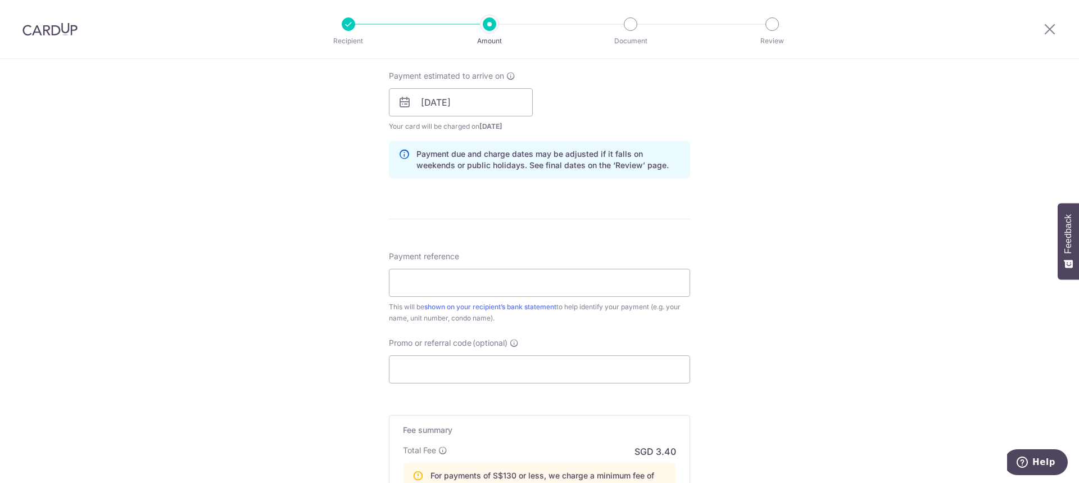
click at [447, 268] on div "Payment reference This will be shown on your recipient’s bank statement to help…" at bounding box center [539, 287] width 301 height 73
click at [434, 278] on input "Payment reference" at bounding box center [539, 283] width 301 height 28
click at [493, 286] on input "AMEX Test 6 Oct (Rent)" at bounding box center [539, 283] width 301 height 28
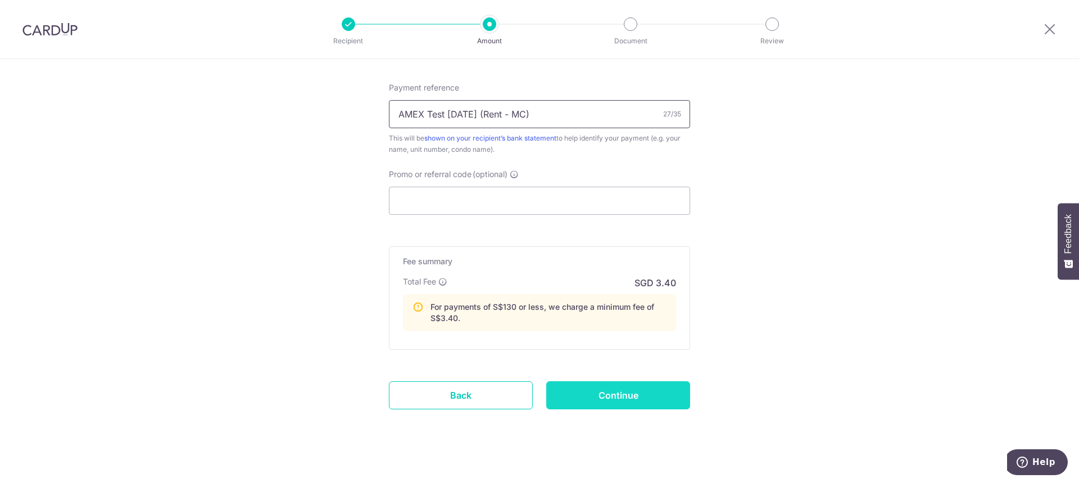
type input "AMEX Test [DATE] (Rent - MC)"
click at [622, 397] on input "Continue" at bounding box center [618, 395] width 144 height 28
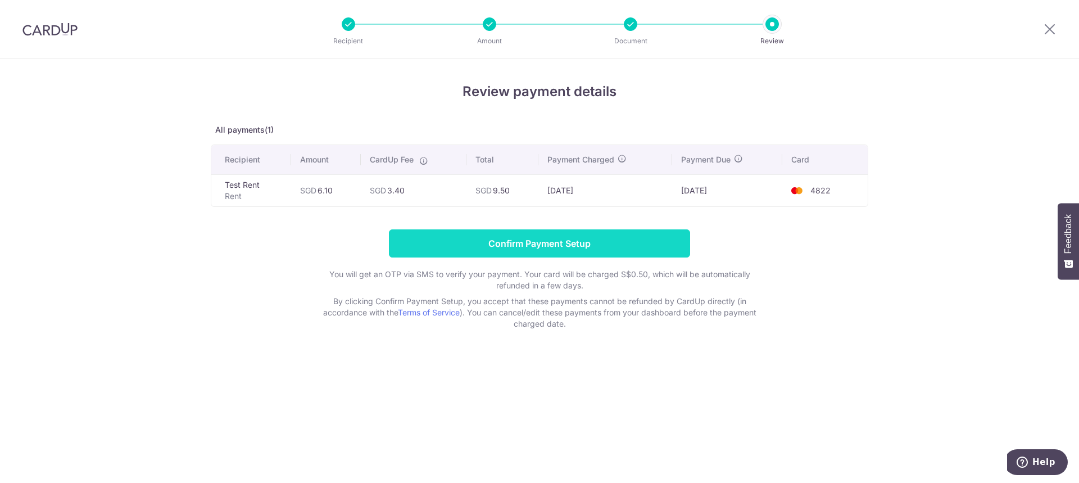
click at [632, 247] on input "Confirm Payment Setup" at bounding box center [539, 243] width 301 height 28
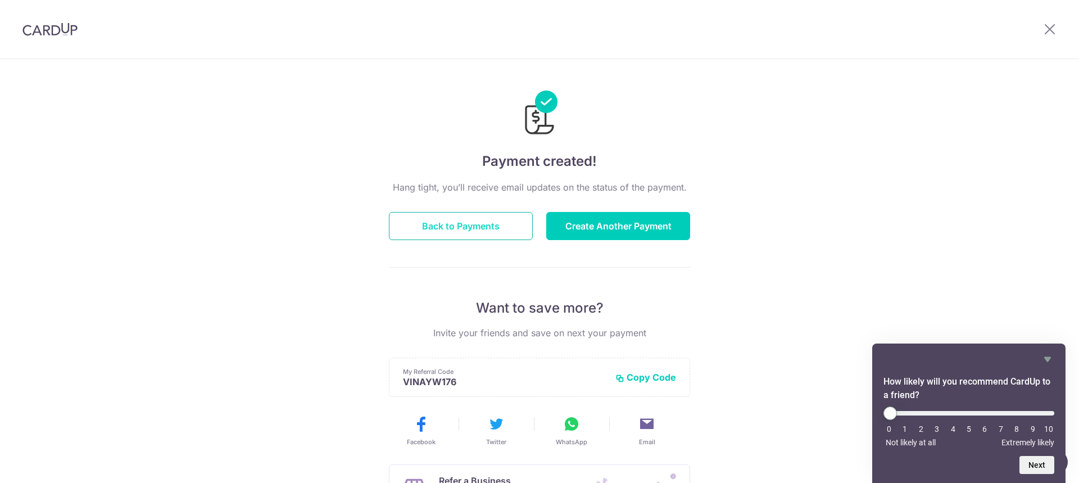
click at [455, 213] on button "Back to Payments" at bounding box center [461, 226] width 144 height 28
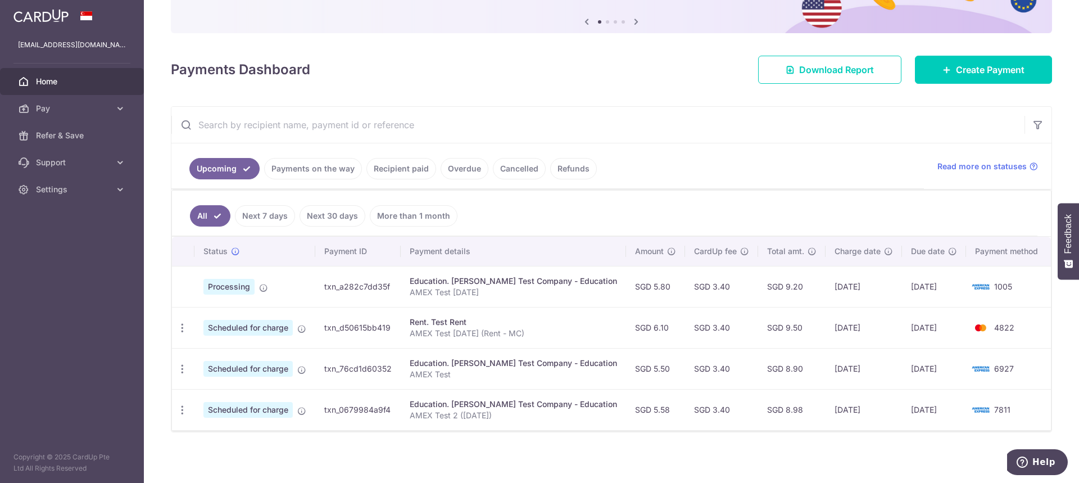
scroll to position [113, 0]
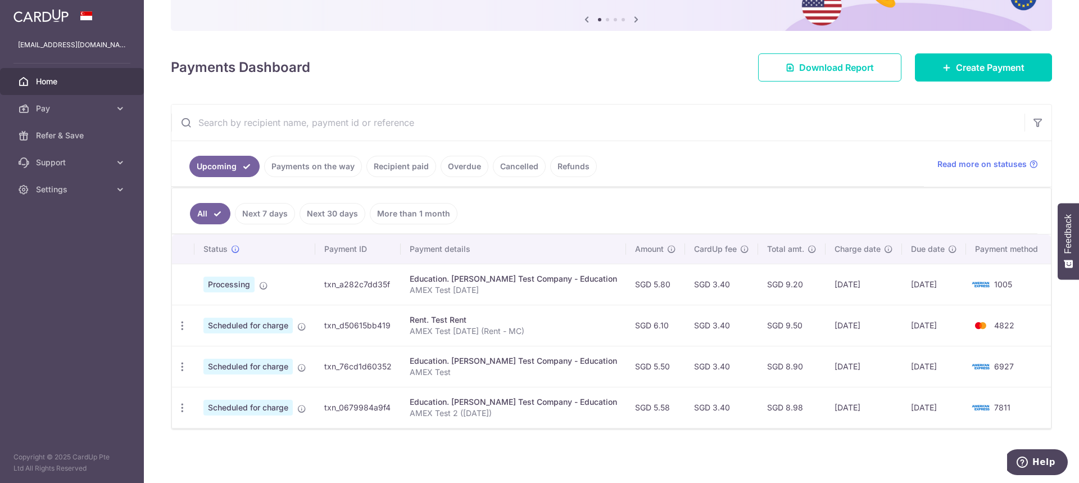
click at [359, 324] on td "txn_d50615bb419" at bounding box center [357, 325] width 85 height 41
copy td "txn_d50615bb419"
